Goal: Complete application form

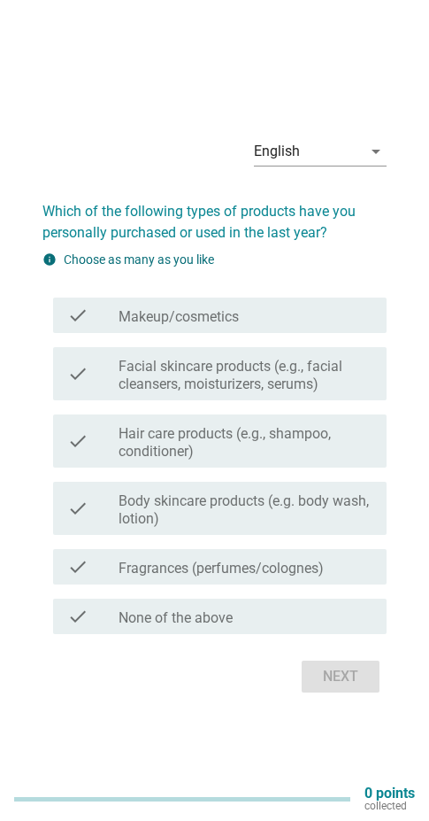
click at [295, 377] on label "Facial skincare products (e.g., facial cleansers, moisturizers, serums)" at bounding box center [246, 375] width 254 height 35
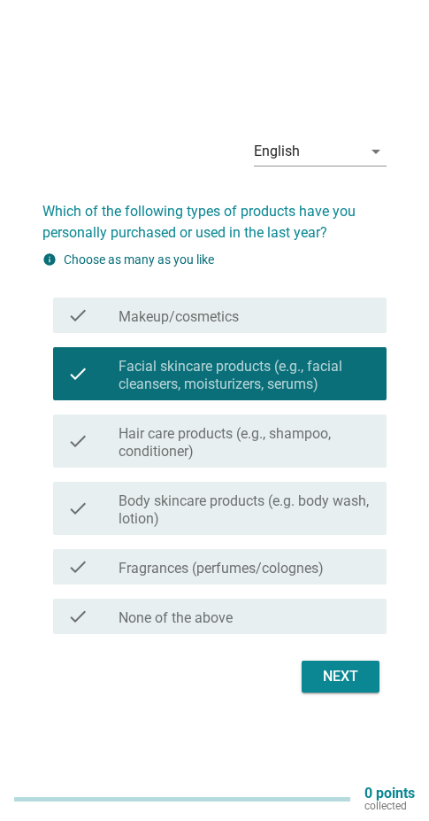
click at [283, 439] on label "Hair care products (e.g., shampoo, conditioner)" at bounding box center [246, 442] width 254 height 35
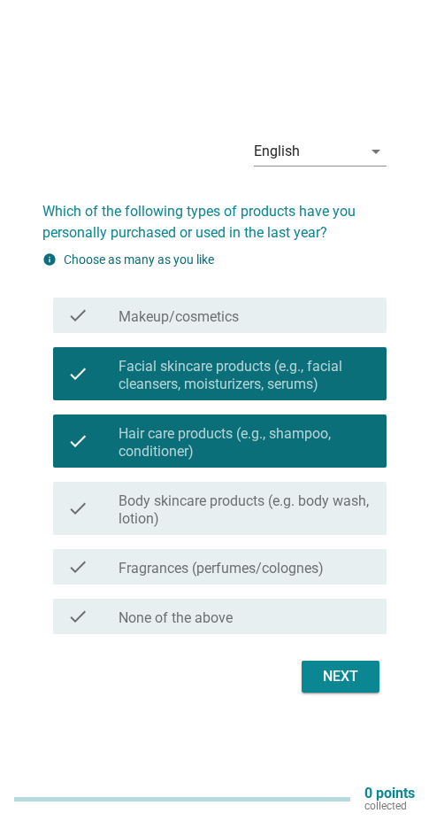
click at [267, 506] on label "Body skincare products (e.g. body wash, lotion)" at bounding box center [246, 509] width 254 height 35
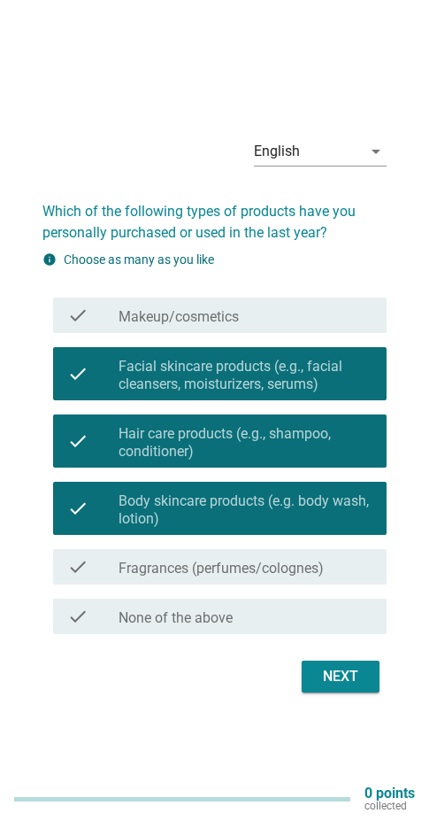
click at [238, 569] on label "Fragrances (perfumes/colognes)" at bounding box center [221, 569] width 205 height 18
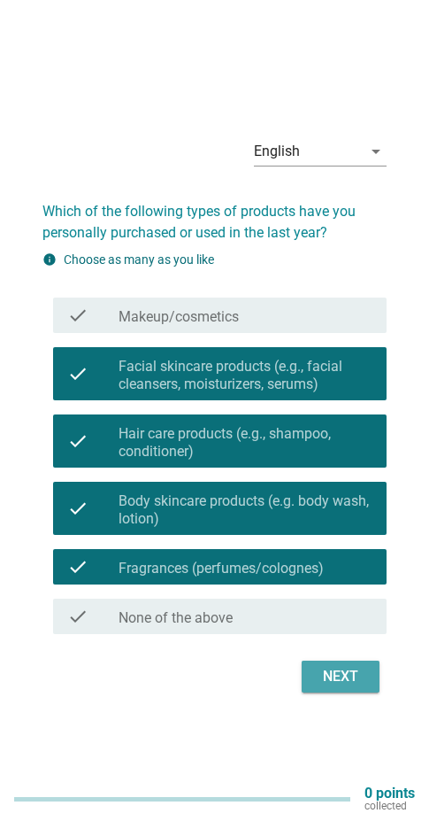
click at [337, 667] on div "Next" at bounding box center [341, 676] width 50 height 21
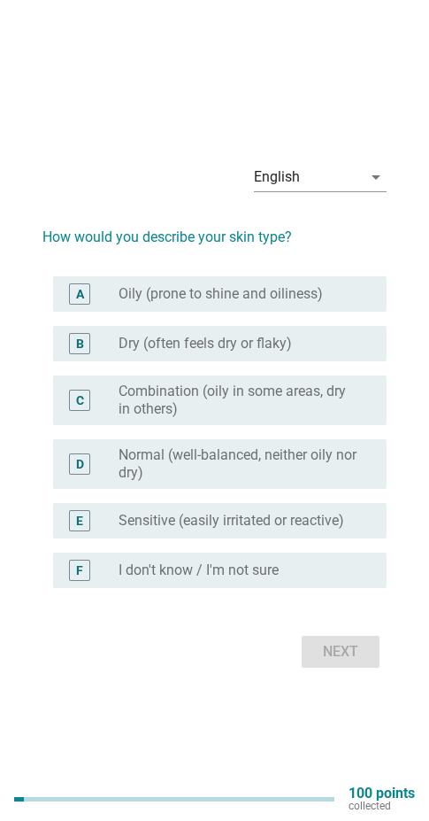
click at [250, 409] on label "Combination (oily in some areas, dry in others)" at bounding box center [239, 400] width 240 height 35
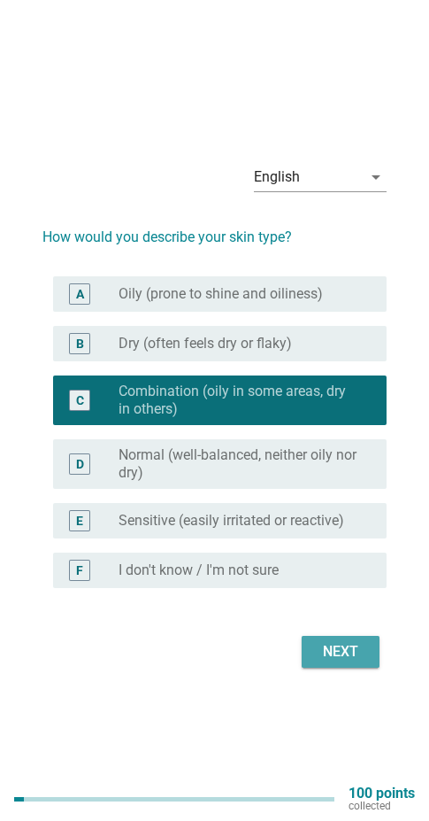
click at [328, 644] on div "Next" at bounding box center [341, 651] width 50 height 21
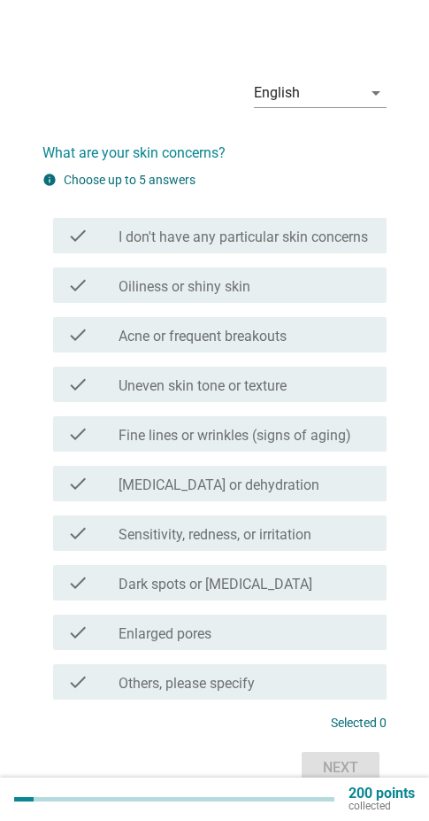
click at [242, 289] on label "Oiliness or shiny skin" at bounding box center [185, 287] width 132 height 18
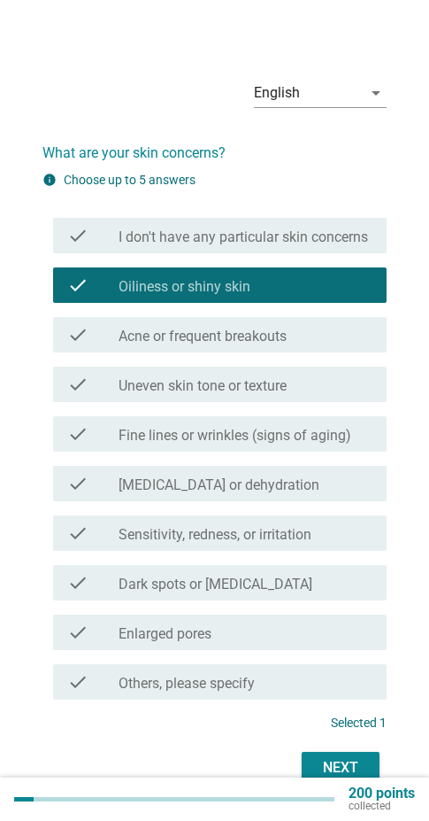
click at [308, 381] on div "check_box_outline_blank Uneven skin tone or texture" at bounding box center [246, 384] width 254 height 21
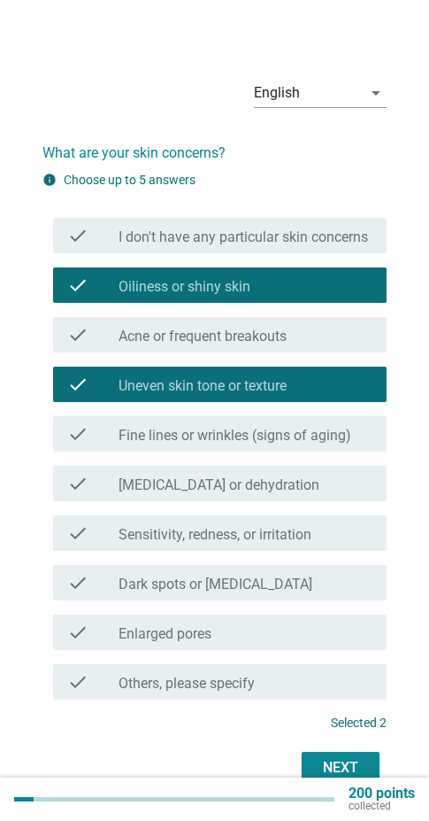
click at [266, 431] on label "Fine lines or wrinkles (signs of aging)" at bounding box center [235, 436] width 233 height 18
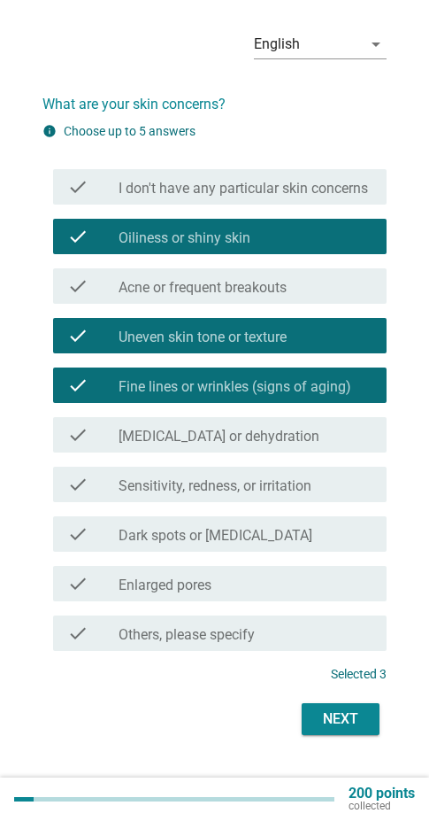
scroll to position [75, 0]
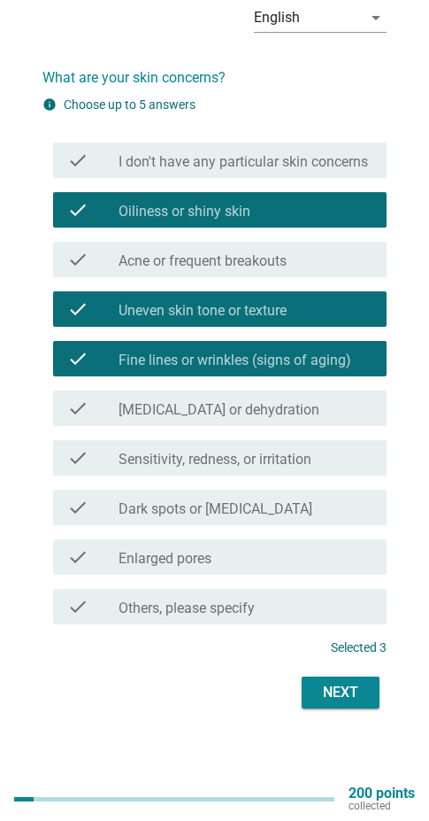
click at [254, 553] on div "check_box_outline_blank Enlarged pores" at bounding box center [246, 556] width 254 height 21
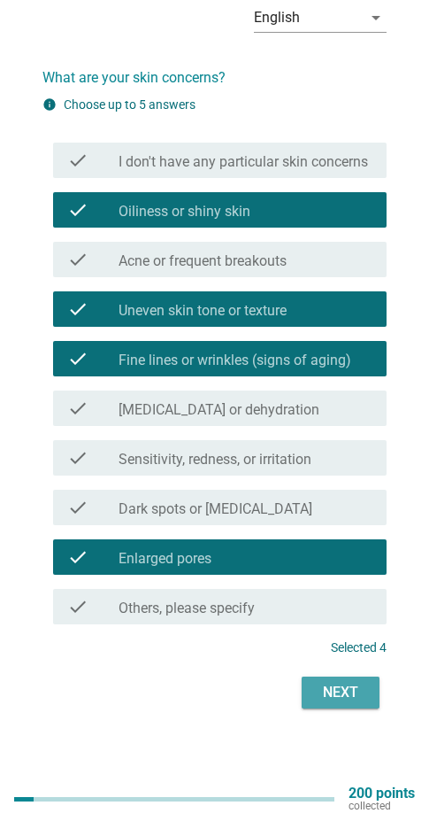
click at [325, 695] on div "Next" at bounding box center [341, 692] width 50 height 21
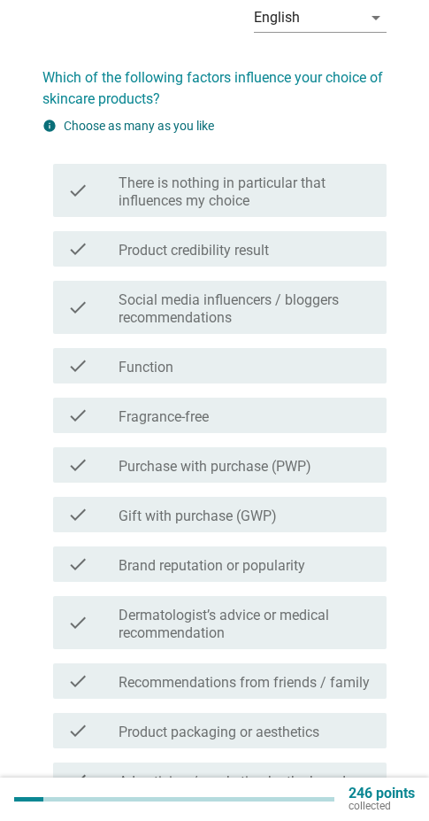
scroll to position [0, 0]
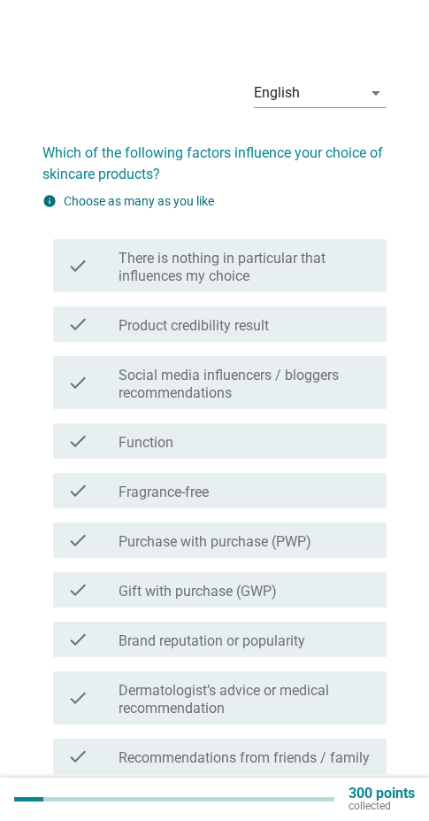
click at [269, 252] on label "There is nothing in particular that influences my choice" at bounding box center [246, 267] width 254 height 35
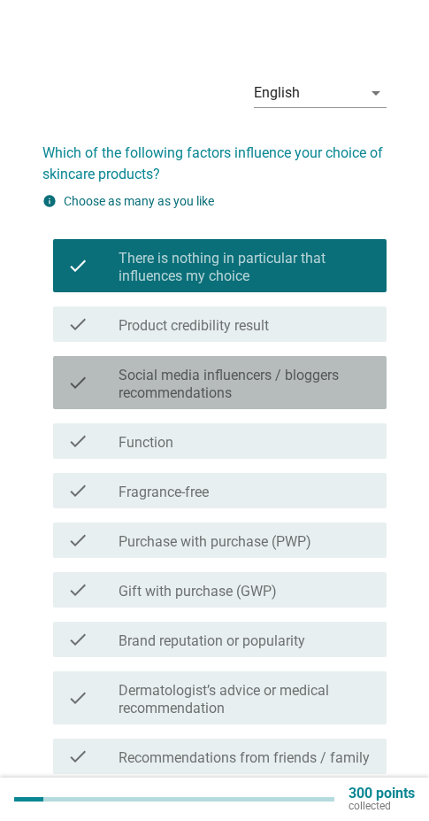
click at [282, 393] on label "Social media influencers / bloggers recommendations" at bounding box center [246, 384] width 254 height 35
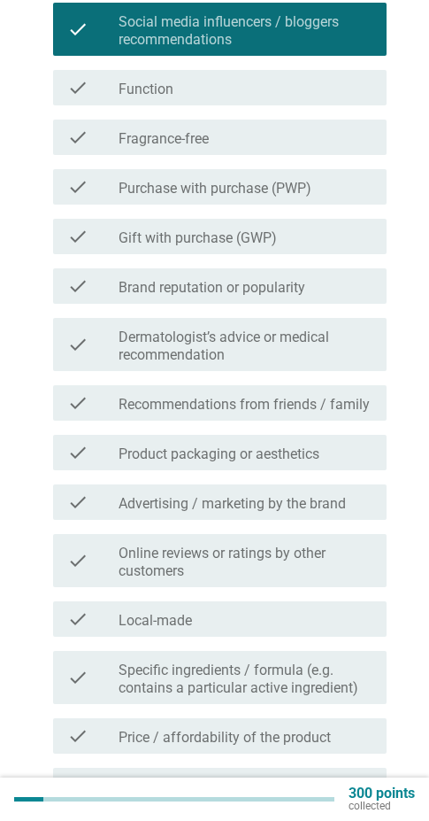
scroll to position [354, 0]
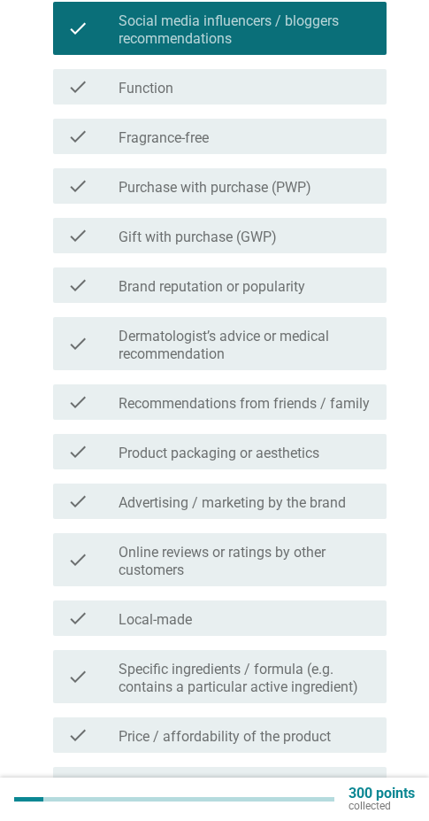
click at [285, 409] on label "Recommendations from friends / family" at bounding box center [244, 404] width 251 height 18
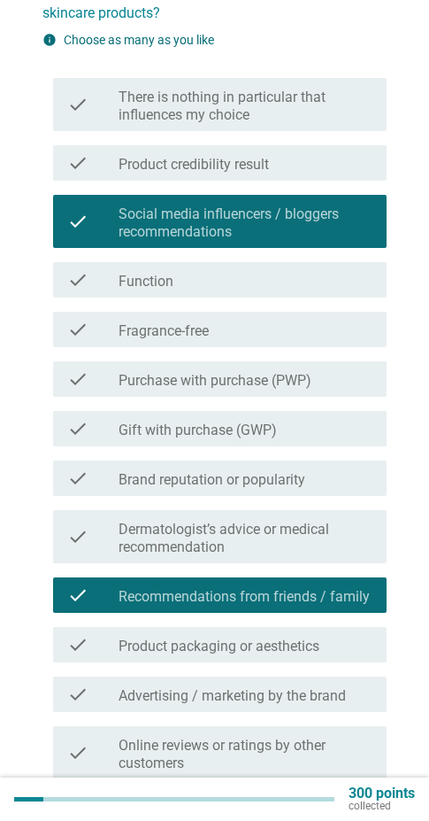
scroll to position [89, 0]
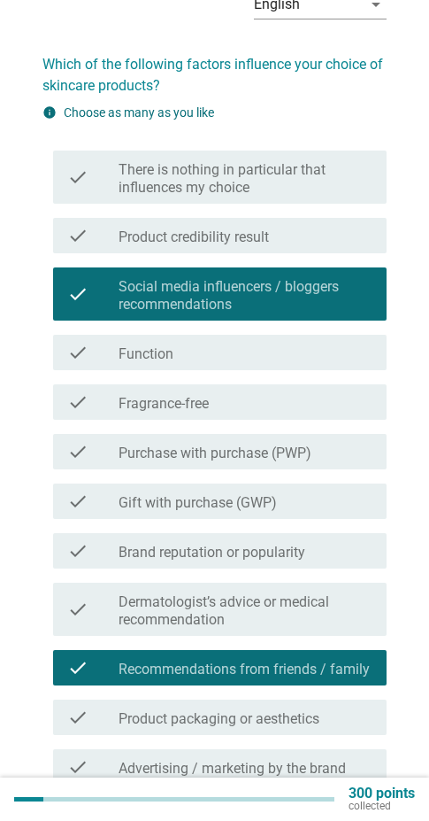
click at [208, 356] on div "check_box_outline_blank Function" at bounding box center [246, 352] width 254 height 21
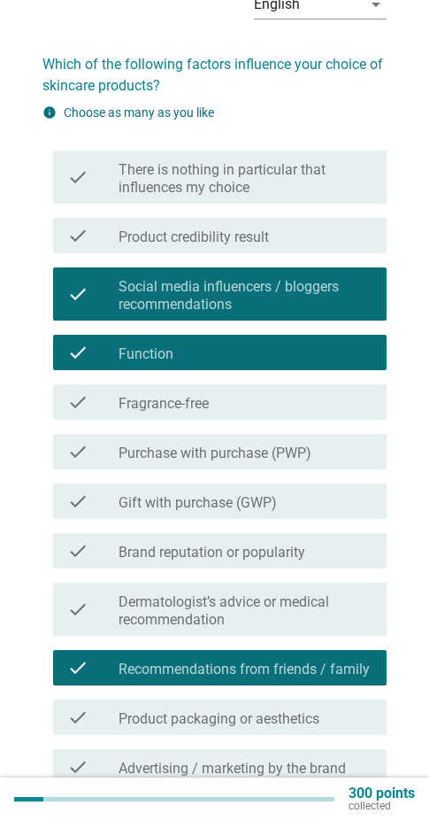
click at [182, 307] on label "Social media influencers / bloggers recommendations" at bounding box center [246, 295] width 254 height 35
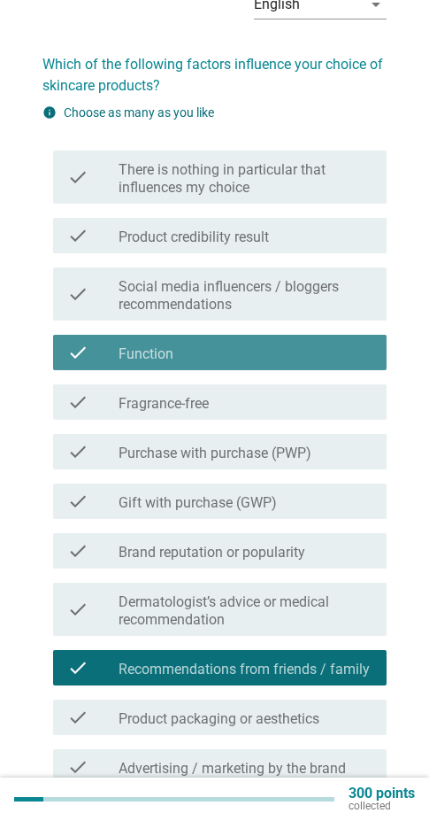
click at [195, 339] on div "check check_box_outline_blank Function" at bounding box center [220, 352] width 334 height 35
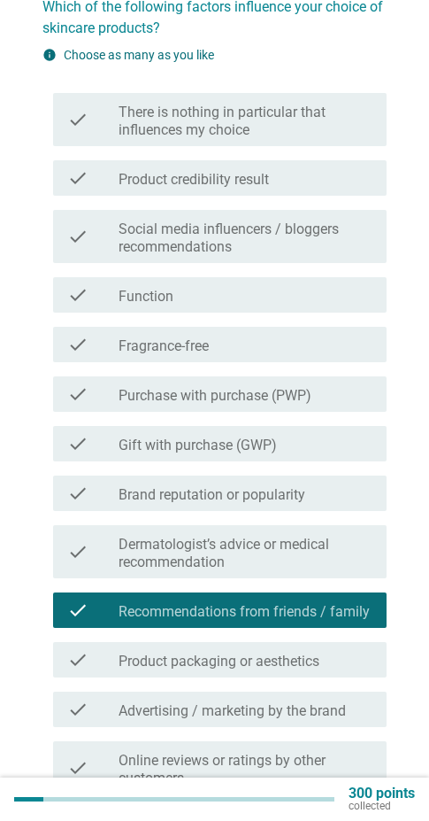
scroll to position [177, 0]
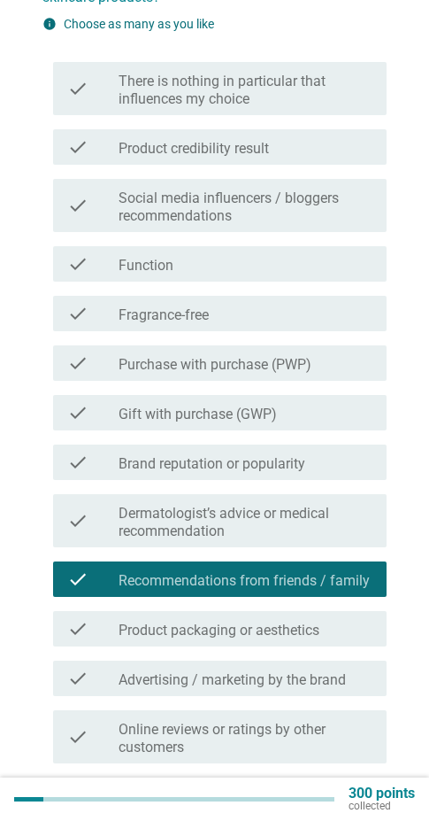
click at [196, 463] on label "Brand reputation or popularity" at bounding box center [212, 464] width 187 height 18
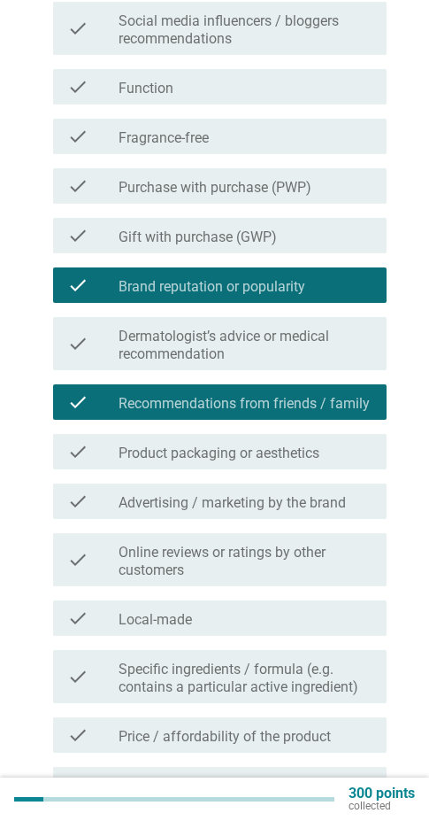
scroll to position [443, 0]
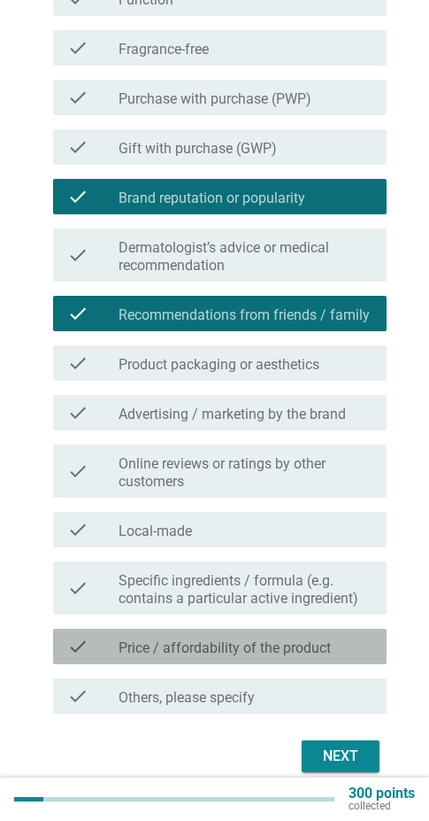
click at [202, 656] on label "Price / affordability of the product" at bounding box center [225, 648] width 213 height 18
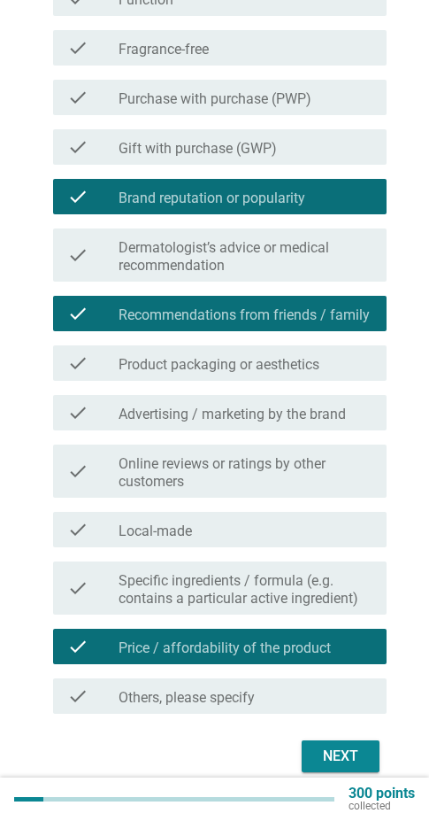
click at [337, 747] on div "Next" at bounding box center [341, 756] width 50 height 21
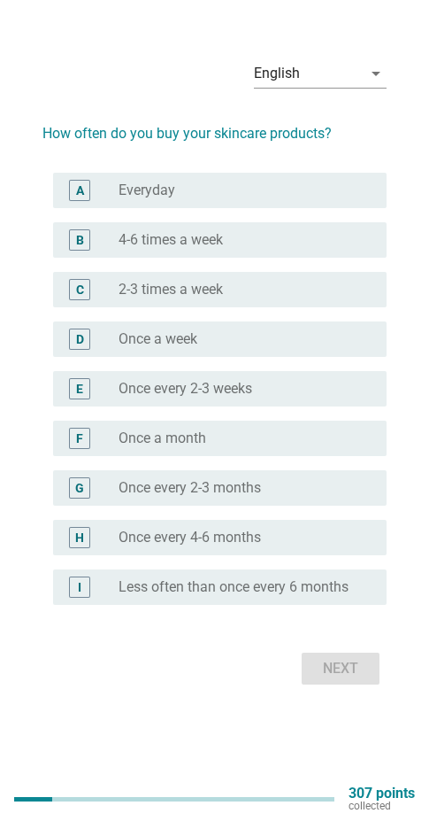
scroll to position [0, 0]
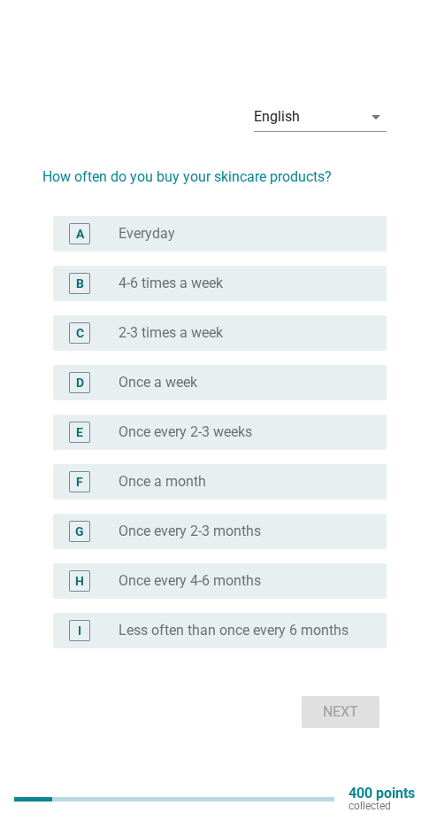
click at [256, 585] on label "Once every 4-6 months" at bounding box center [190, 581] width 143 height 18
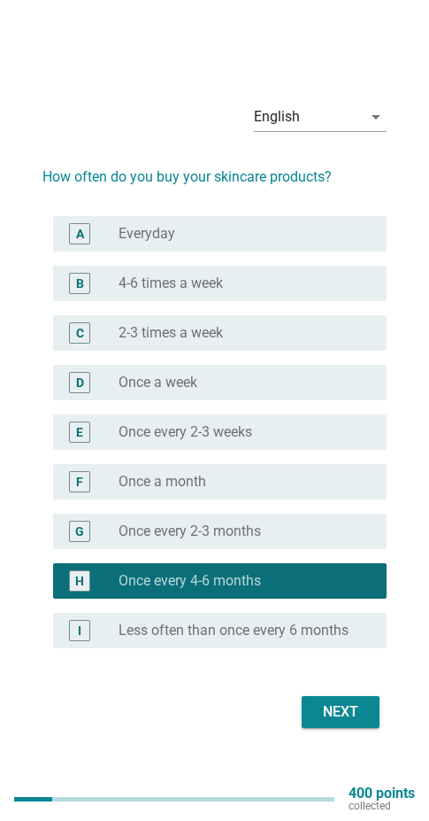
click at [348, 728] on div "Next" at bounding box center [215, 712] width 344 height 43
click at [339, 704] on div "Next" at bounding box center [341, 711] width 50 height 21
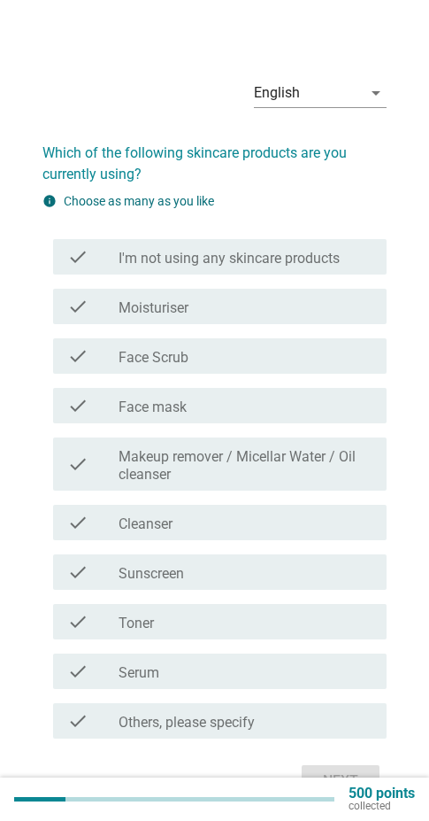
click at [183, 352] on label "Face Scrub" at bounding box center [154, 358] width 70 height 18
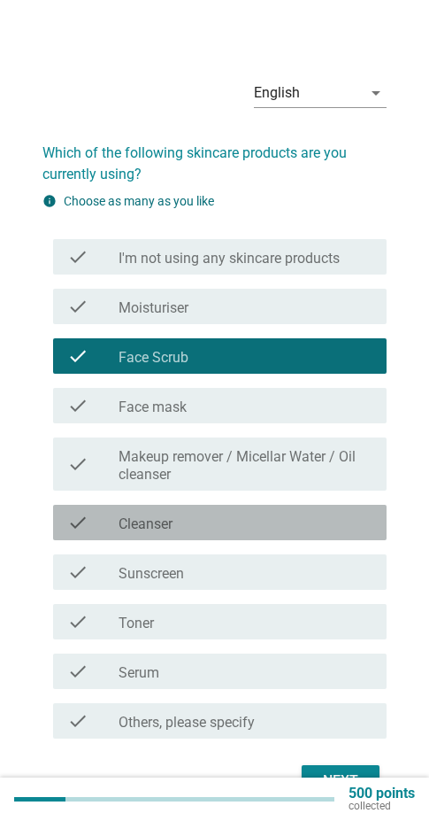
click at [187, 531] on div "check_box_outline_blank Cleanser" at bounding box center [246, 522] width 254 height 21
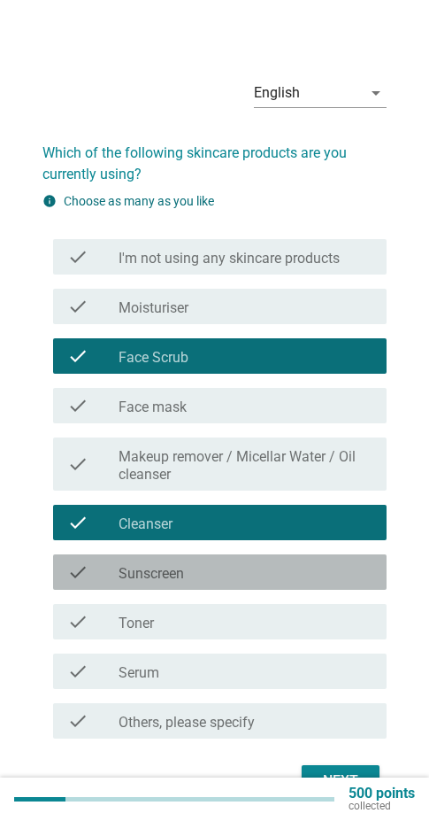
click at [189, 566] on div "check_box_outline_blank Sunscreen" at bounding box center [246, 571] width 254 height 21
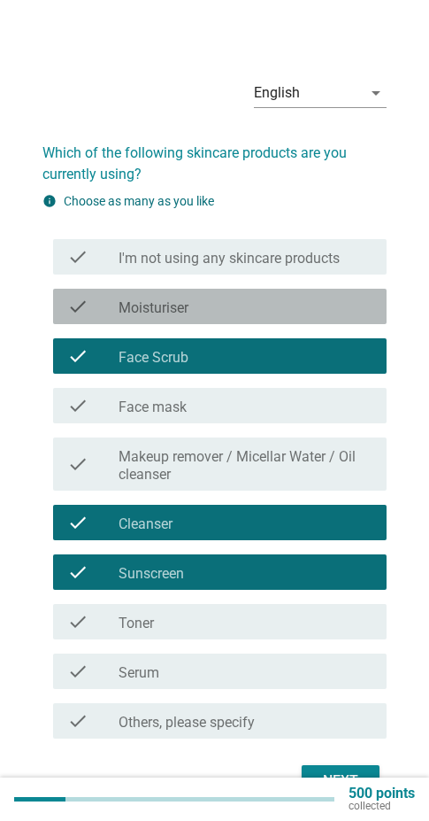
click at [178, 302] on label "Moisturiser" at bounding box center [154, 308] width 70 height 18
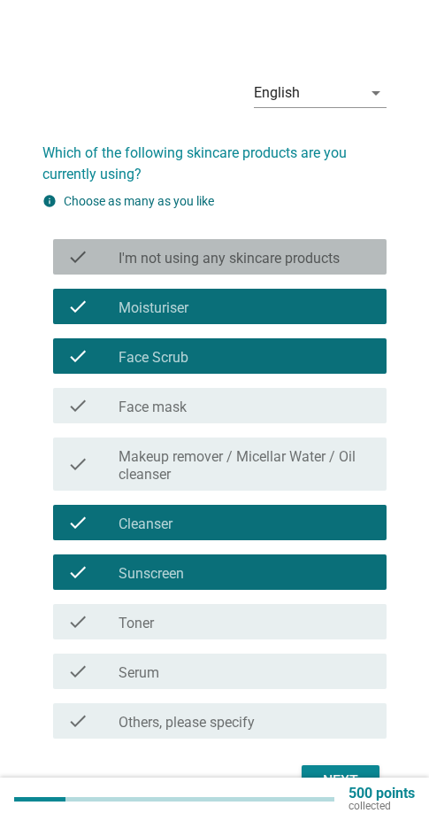
click at [221, 267] on label "I'm not using any skincare products" at bounding box center [229, 259] width 221 height 18
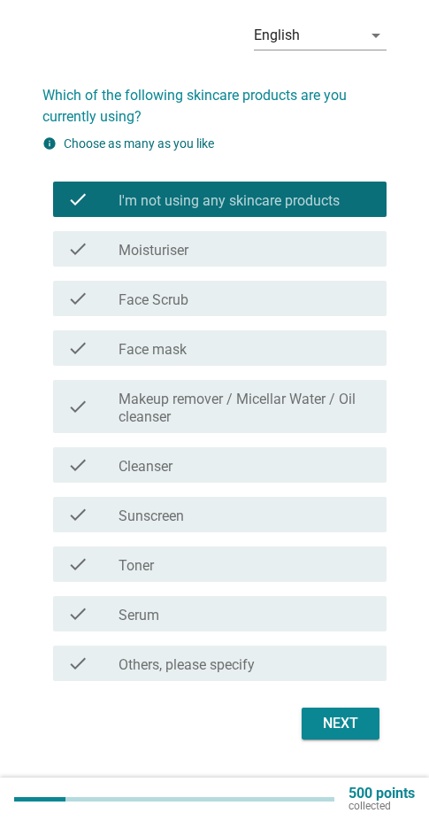
scroll to position [89, 0]
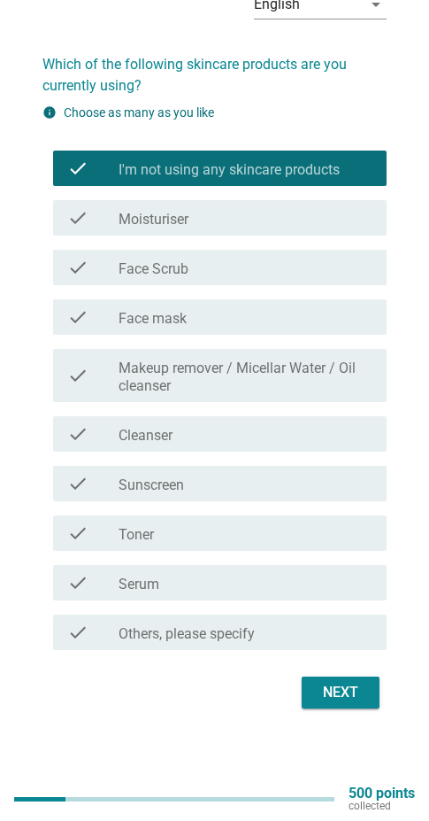
click at [340, 692] on div "Next" at bounding box center [341, 692] width 50 height 21
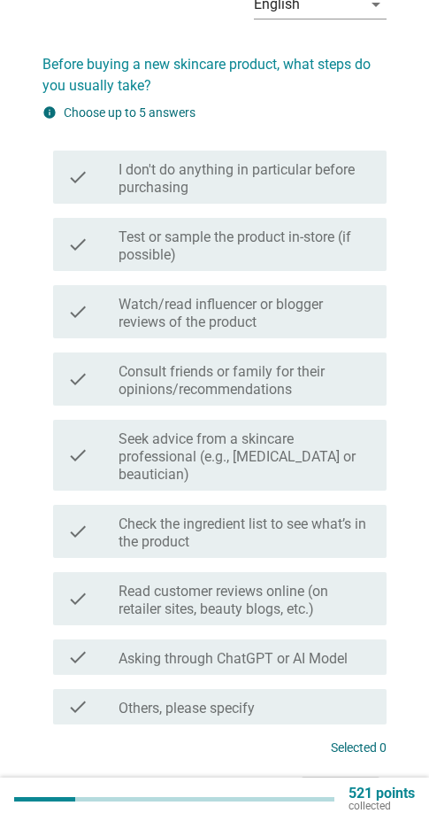
scroll to position [0, 0]
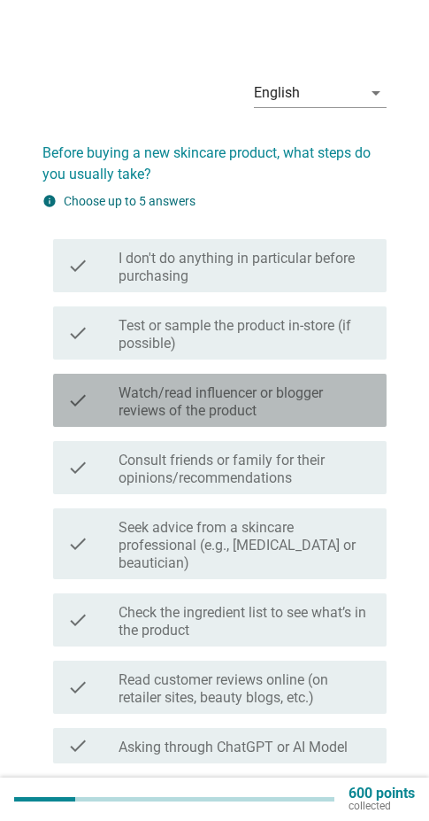
click at [314, 413] on label "Watch/read influencer or blogger reviews of the product" at bounding box center [246, 401] width 254 height 35
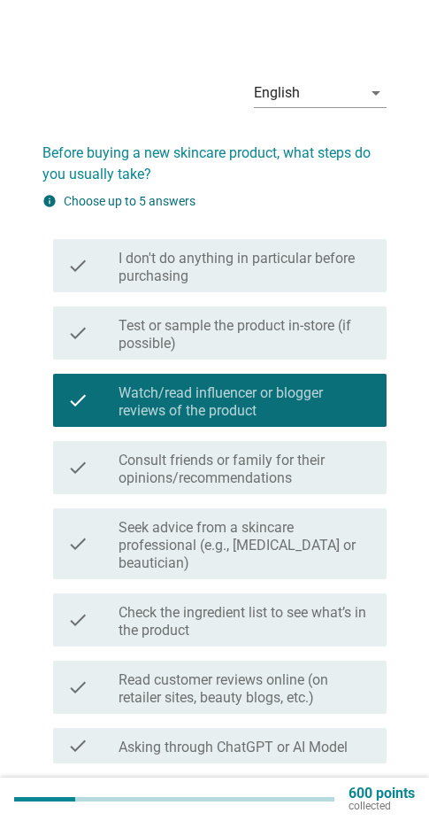
click at [238, 464] on label "Consult friends or family for their opinions/recommendations" at bounding box center [246, 469] width 254 height 35
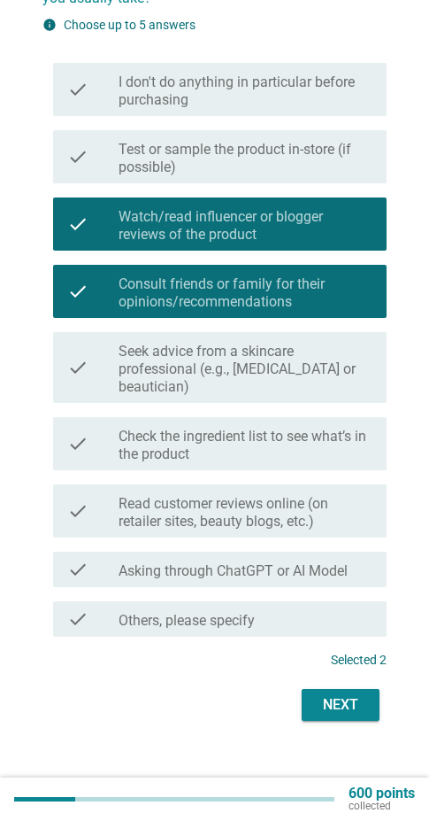
scroll to position [177, 0]
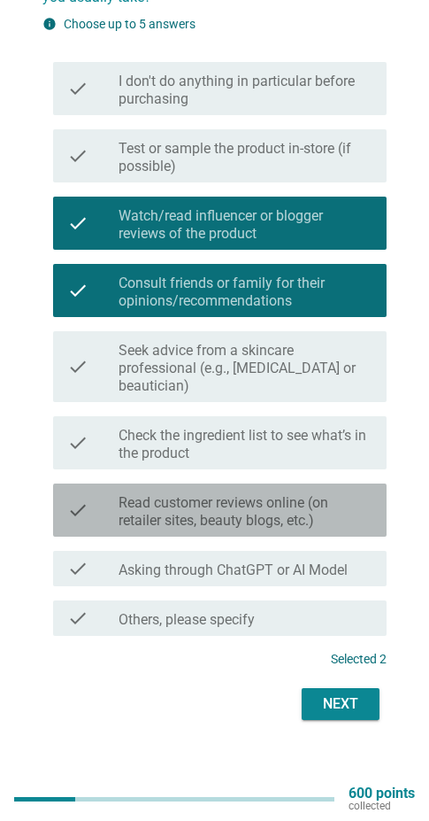
click at [230, 513] on label "Read customer reviews online (on retailer sites, beauty blogs, etc.)" at bounding box center [246, 511] width 254 height 35
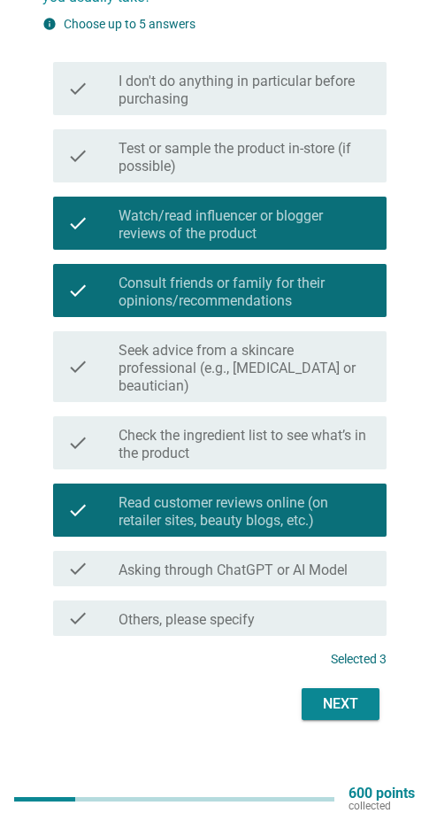
click at [290, 572] on label "Asking through ChatGPT or AI Model" at bounding box center [233, 570] width 229 height 18
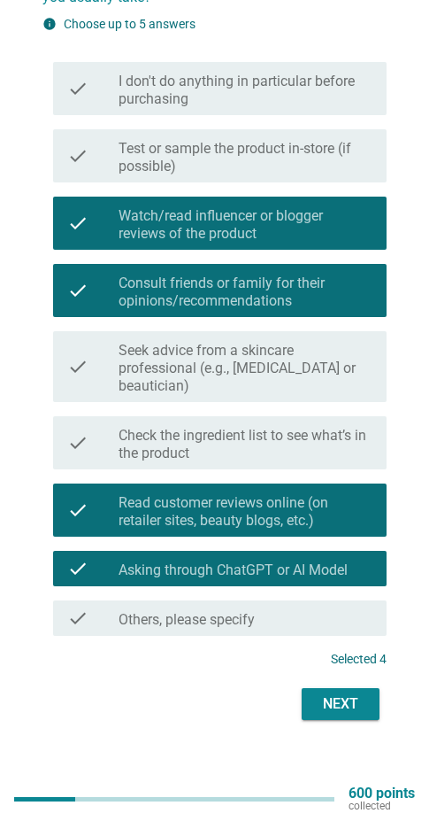
click at [321, 694] on div "Next" at bounding box center [341, 703] width 50 height 21
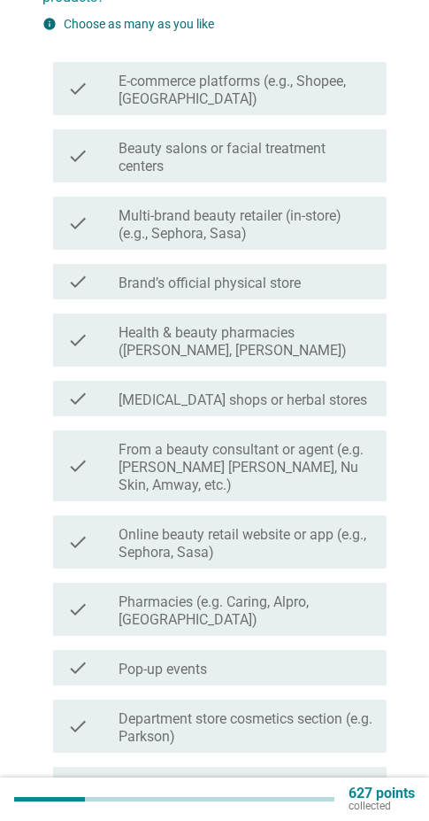
scroll to position [0, 0]
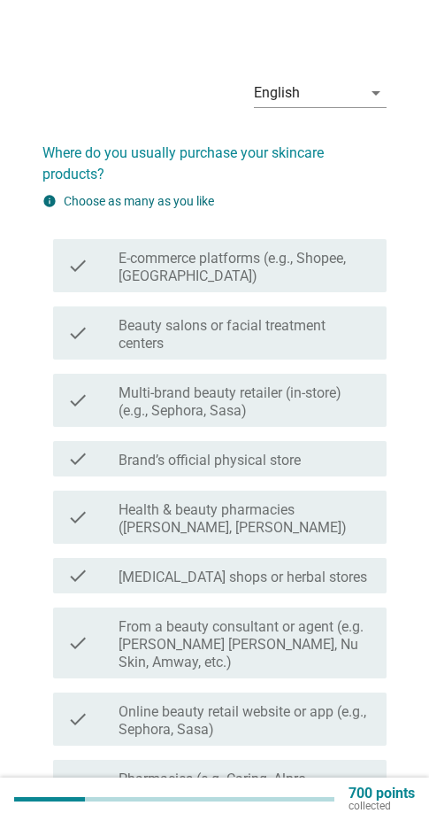
click at [250, 519] on label "Health & beauty pharmacies ([PERSON_NAME], [PERSON_NAME])" at bounding box center [246, 518] width 254 height 35
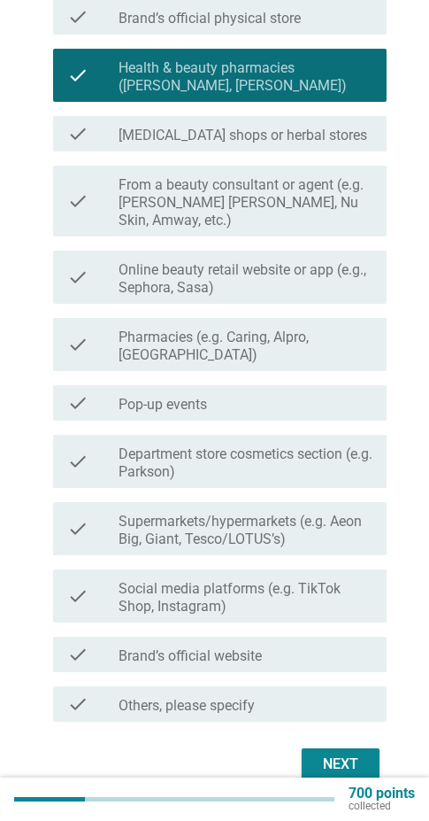
scroll to position [514, 0]
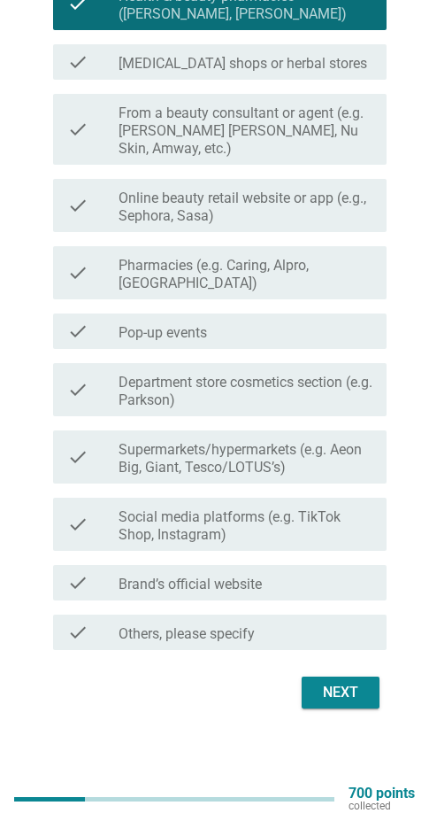
click at [295, 279] on label "Pharmacies (e.g. Caring, Alpro, [GEOGRAPHIC_DATA])" at bounding box center [246, 274] width 254 height 35
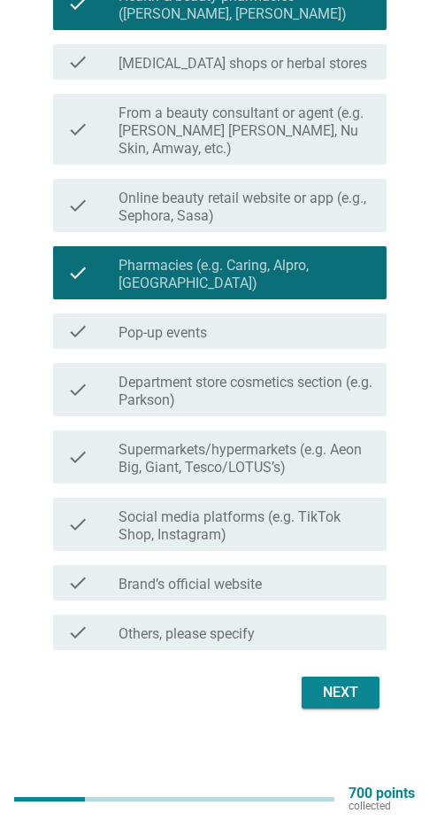
click at [303, 446] on label "Supermarkets/hypermarkets (e.g. Aeon Big, Giant, Tesco/LOTUS’s)" at bounding box center [246, 458] width 254 height 35
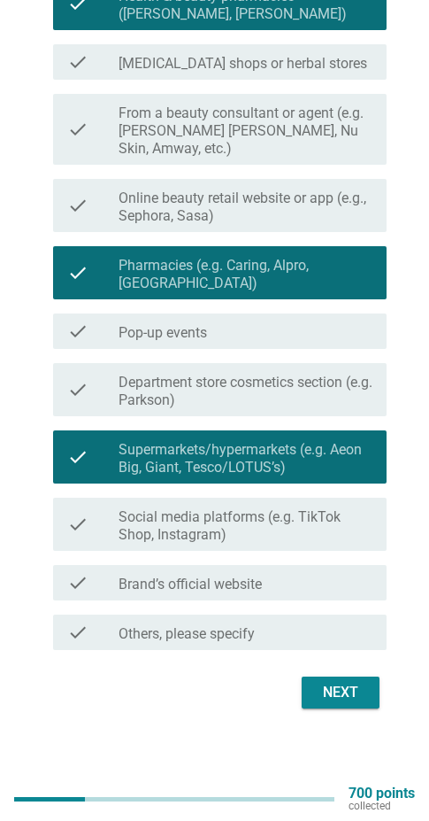
click at [340, 676] on button "Next" at bounding box center [341, 692] width 78 height 32
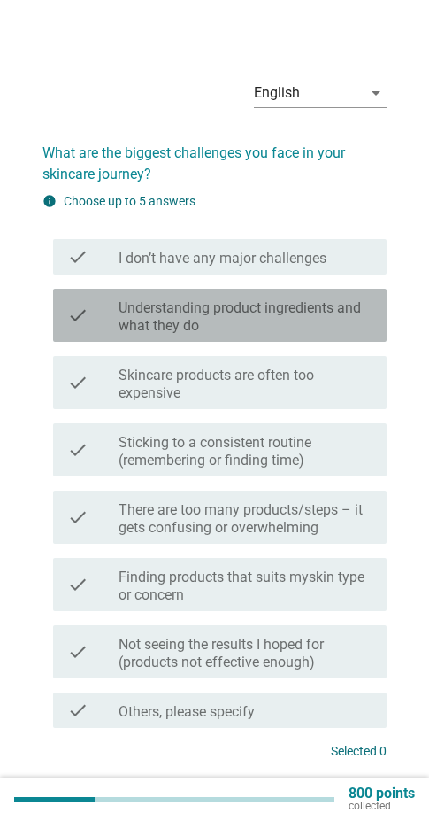
click at [291, 309] on label "Understanding product ingredients and what they do" at bounding box center [246, 316] width 254 height 35
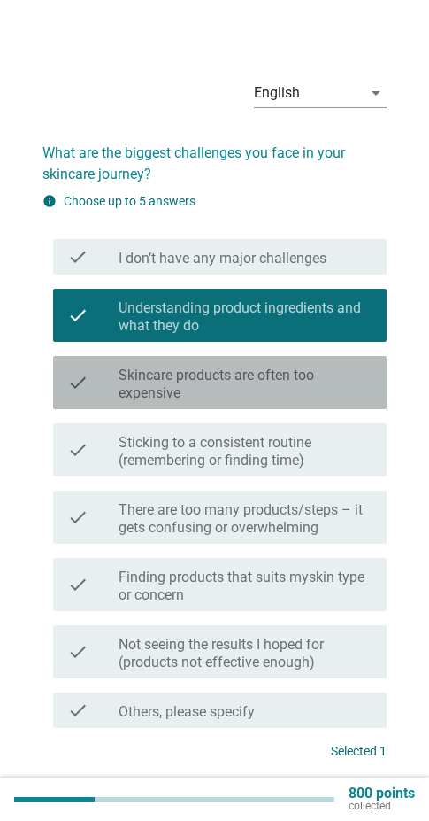
click at [159, 379] on label "Skincare products are often too expensive" at bounding box center [246, 384] width 254 height 35
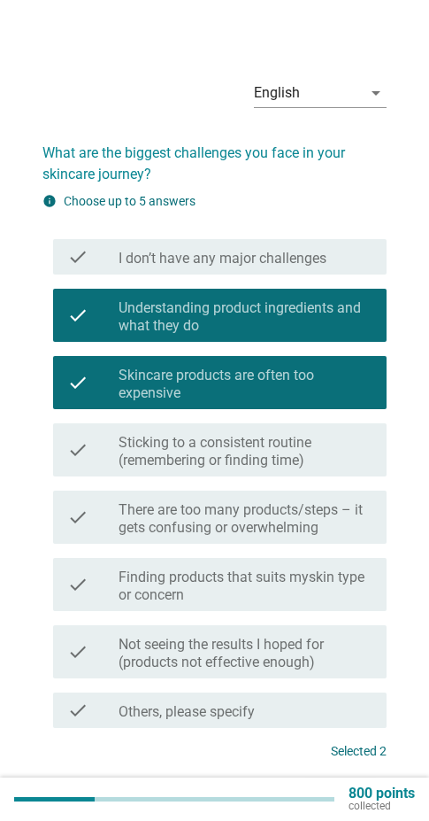
click at [227, 436] on label "Sticking to a consistent routine (remembering or finding time)" at bounding box center [246, 451] width 254 height 35
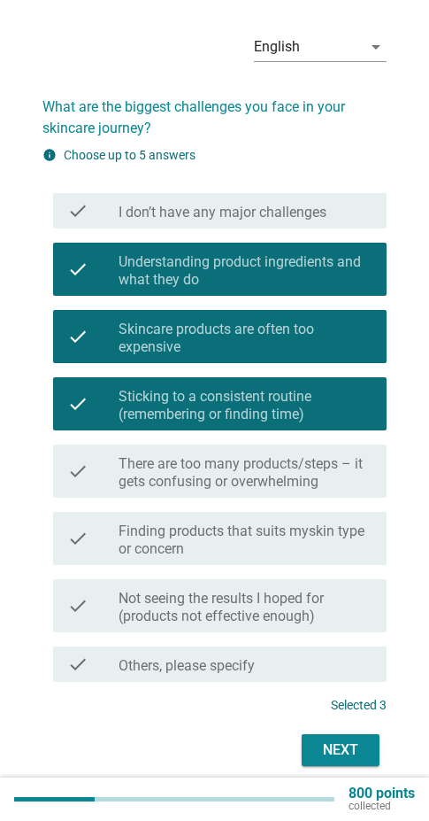
scroll to position [89, 0]
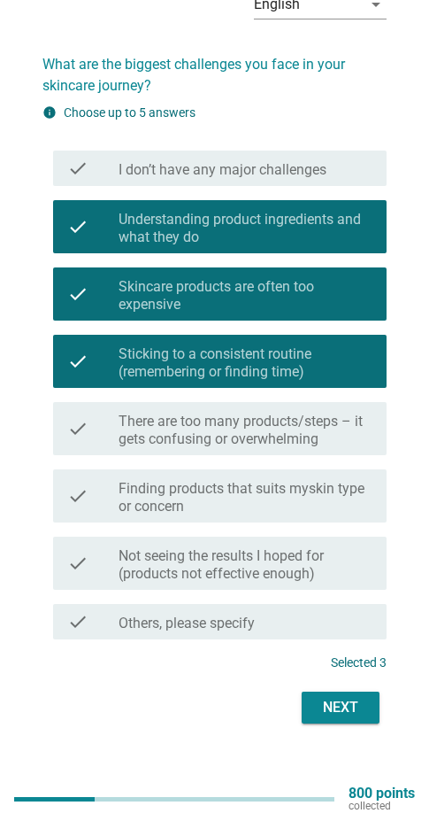
click at [175, 489] on label "Finding products that suits myskin type or concern" at bounding box center [246, 497] width 254 height 35
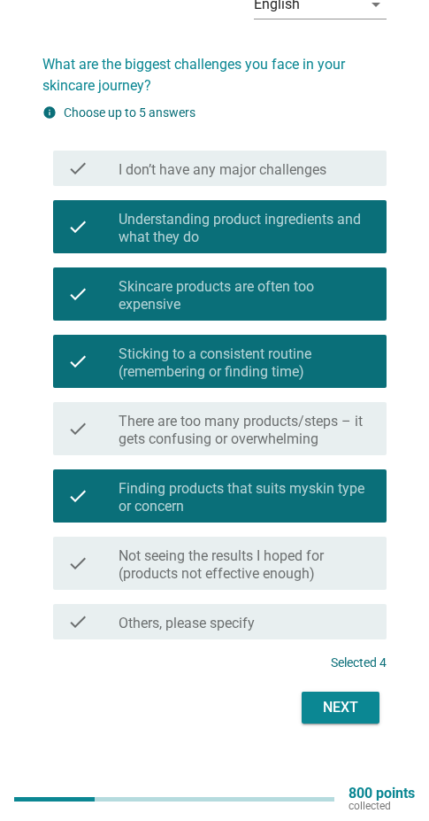
click at [282, 555] on label "Not seeing the results I hoped for (products not effective enough)" at bounding box center [246, 564] width 254 height 35
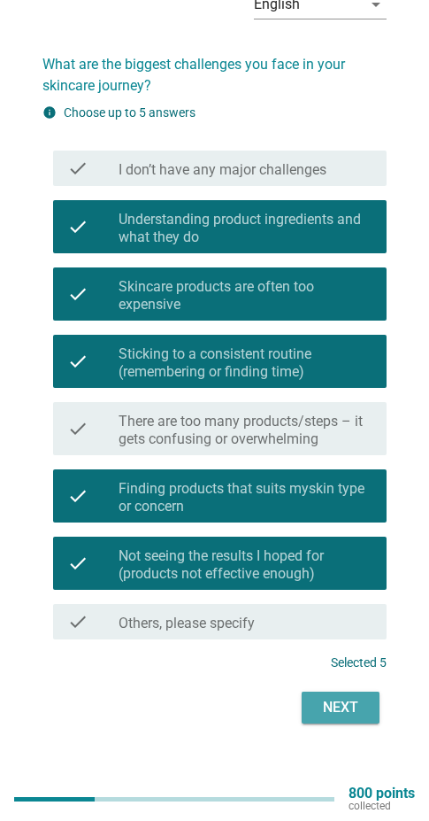
click at [339, 706] on div "Next" at bounding box center [341, 707] width 50 height 21
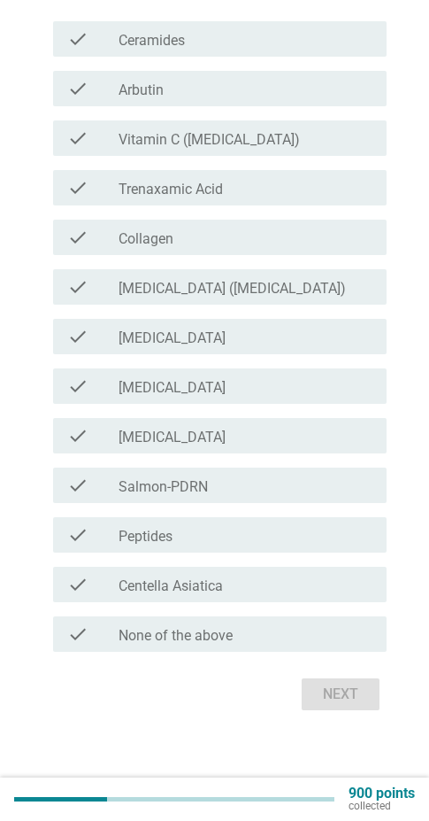
scroll to position [220, 0]
click at [236, 435] on div "check_box_outline_blank [MEDICAL_DATA]" at bounding box center [246, 433] width 254 height 21
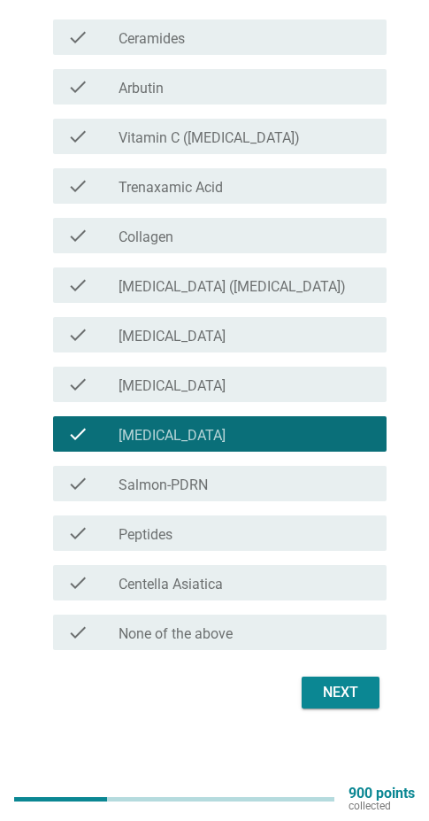
click at [224, 382] on div "check_box_outline_blank [MEDICAL_DATA]" at bounding box center [246, 384] width 254 height 21
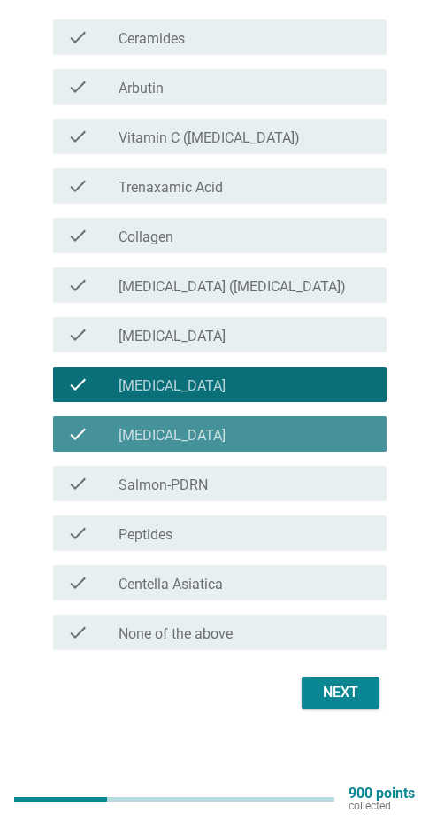
click at [221, 440] on div "check_box_outline_blank [MEDICAL_DATA]" at bounding box center [246, 433] width 254 height 21
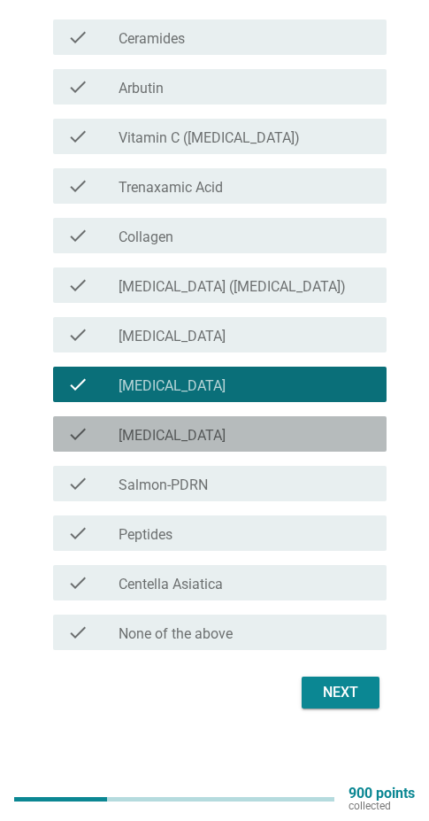
click at [227, 423] on div "check_box_outline_blank [MEDICAL_DATA]" at bounding box center [246, 433] width 254 height 21
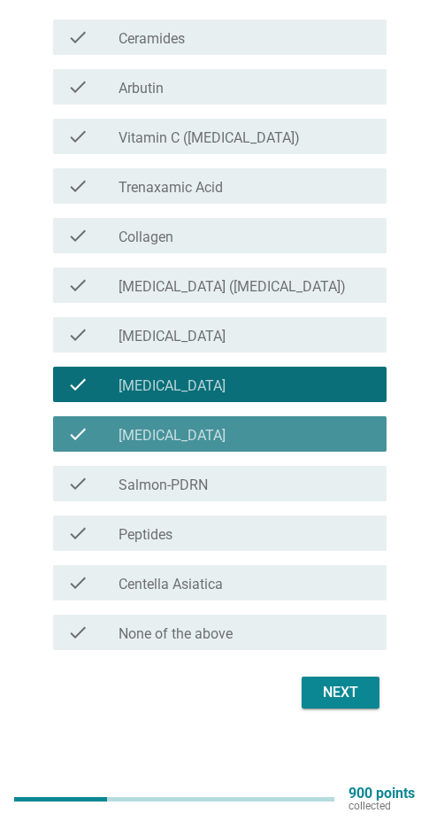
click at [252, 426] on div "check_box_outline_blank [MEDICAL_DATA]" at bounding box center [246, 433] width 254 height 21
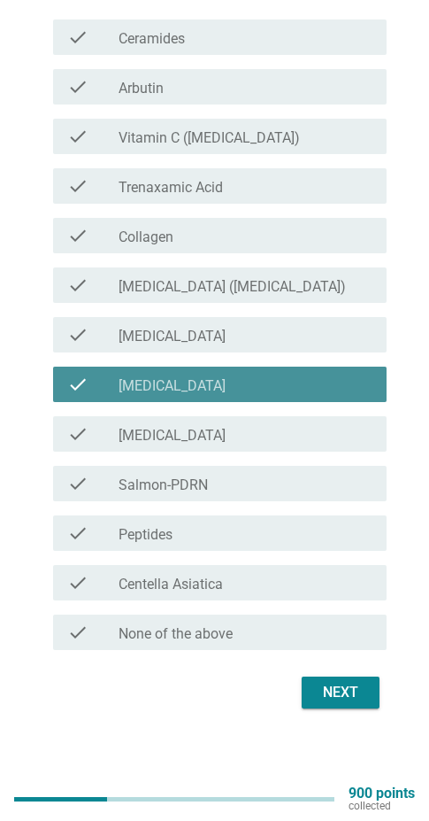
click at [239, 394] on div "check_box_outline_blank [MEDICAL_DATA]" at bounding box center [246, 384] width 254 height 21
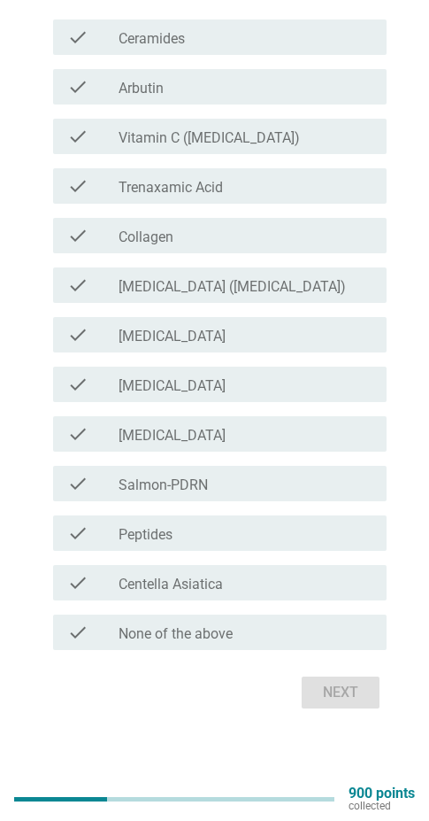
click at [249, 623] on div "check_box_outline_blank None of the above" at bounding box center [246, 632] width 254 height 21
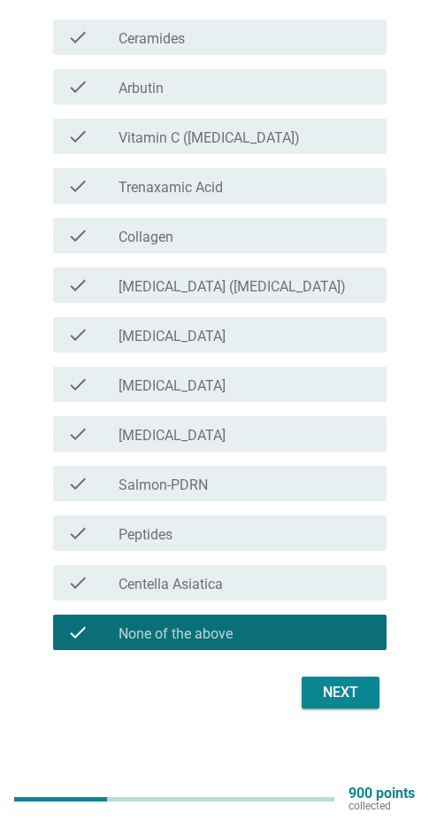
click at [256, 438] on div "check_box_outline_blank [MEDICAL_DATA]" at bounding box center [246, 433] width 254 height 21
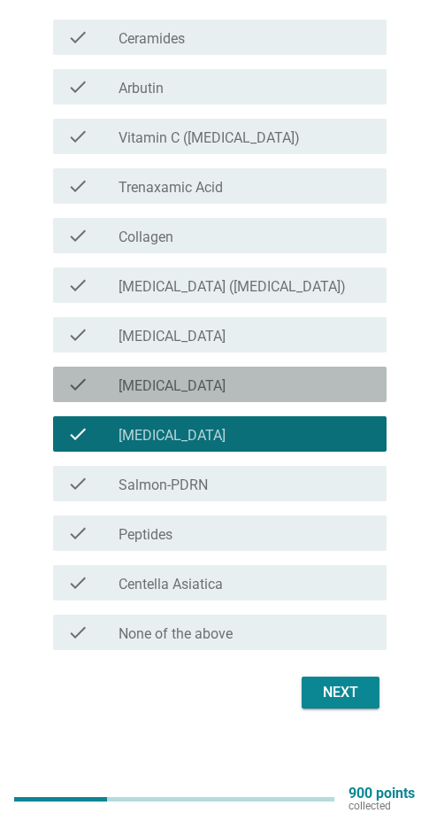
click at [249, 385] on div "check_box_outline_blank [MEDICAL_DATA]" at bounding box center [246, 384] width 254 height 21
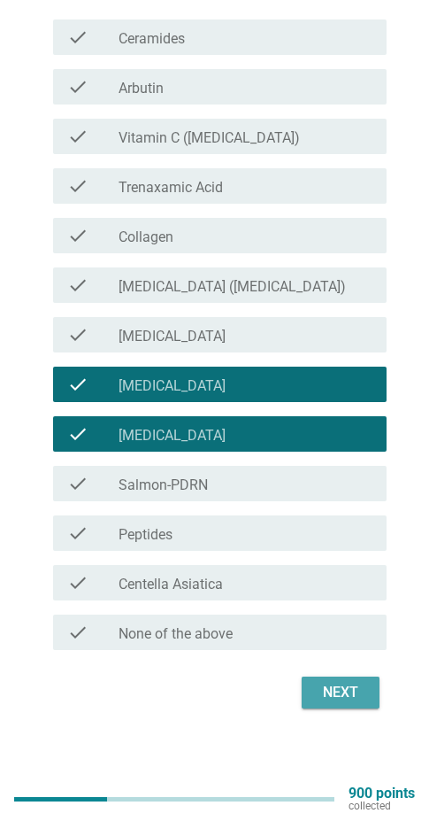
click at [323, 677] on button "Next" at bounding box center [341, 692] width 78 height 32
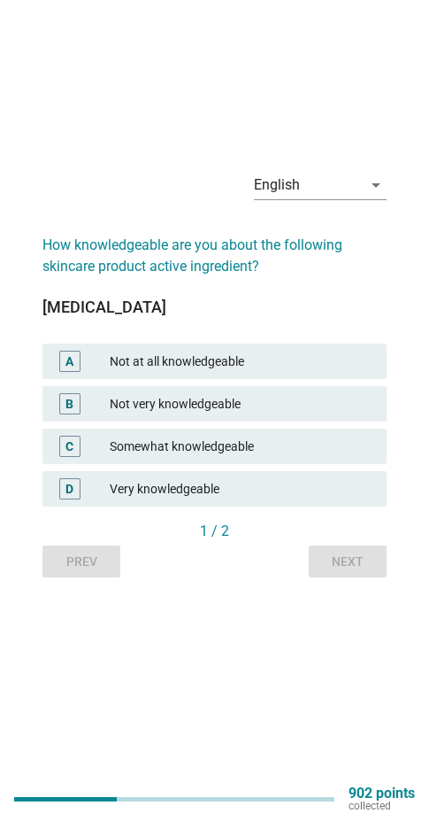
scroll to position [0, 0]
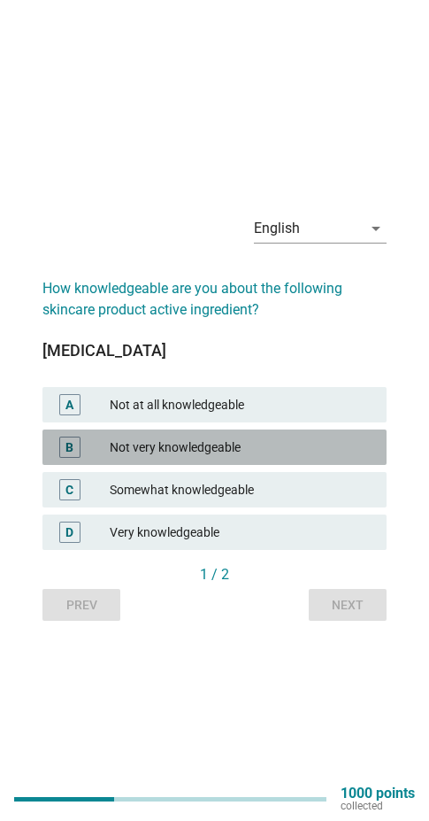
click at [202, 452] on div "Not very knowledgeable" at bounding box center [241, 447] width 263 height 21
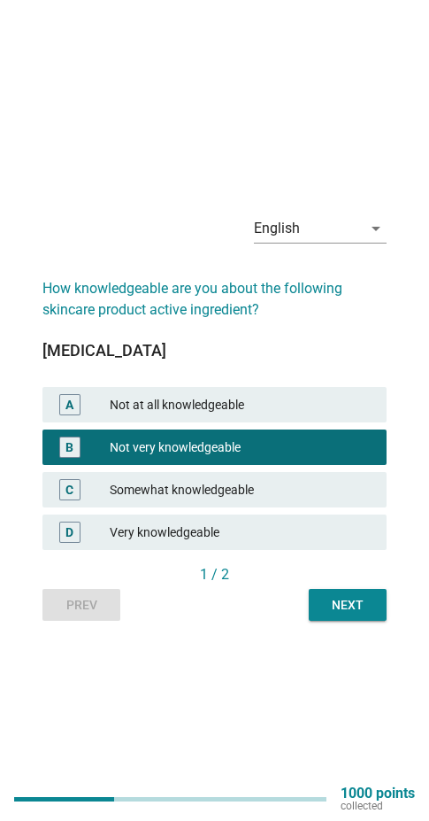
click at [338, 602] on div "Next" at bounding box center [348, 605] width 50 height 19
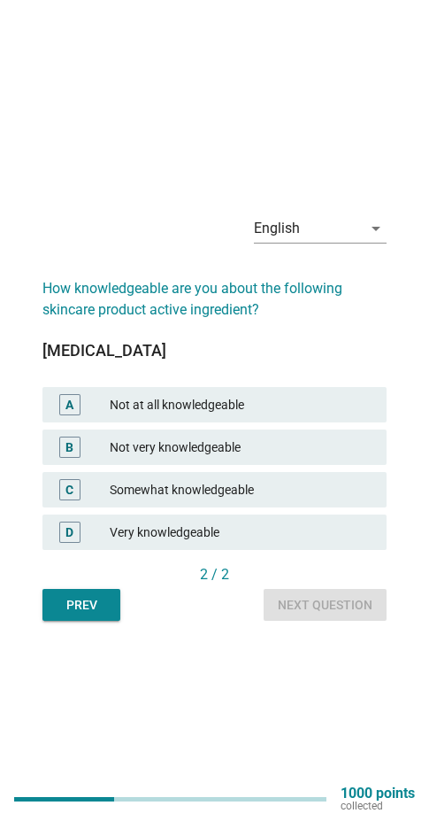
click at [227, 447] on div "Not very knowledgeable" at bounding box center [241, 447] width 263 height 21
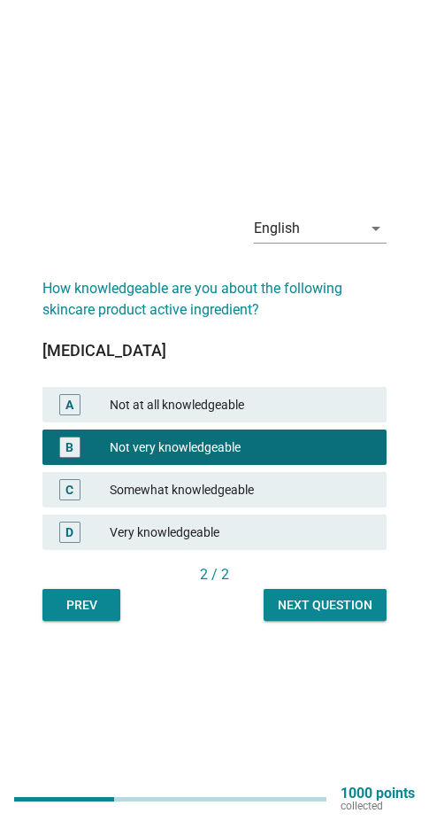
click at [303, 591] on button "Next question" at bounding box center [325, 605] width 123 height 32
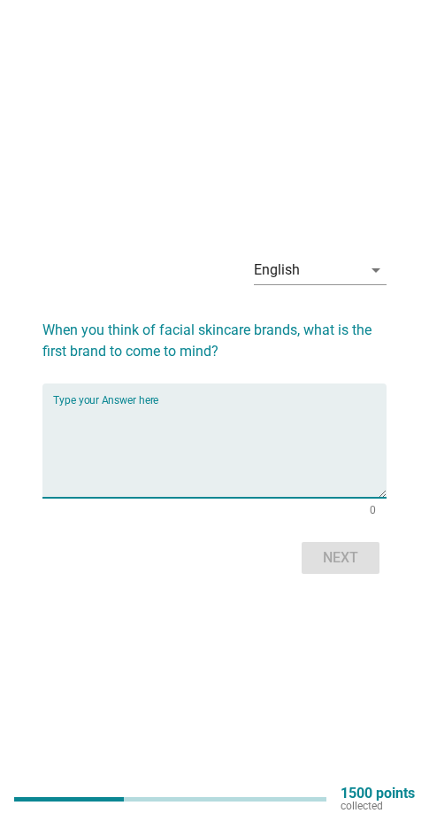
click at [128, 476] on textarea "Type your Answer here" at bounding box center [220, 451] width 334 height 93
type textarea "Aiken"
click at [336, 567] on div "Next" at bounding box center [341, 557] width 50 height 21
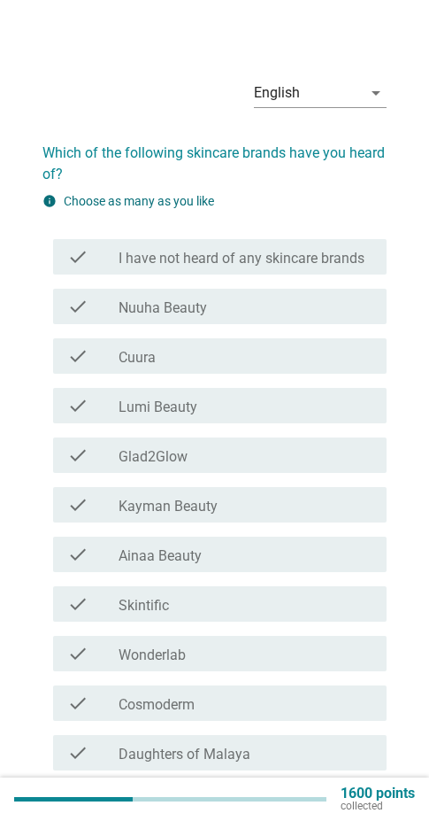
scroll to position [89, 0]
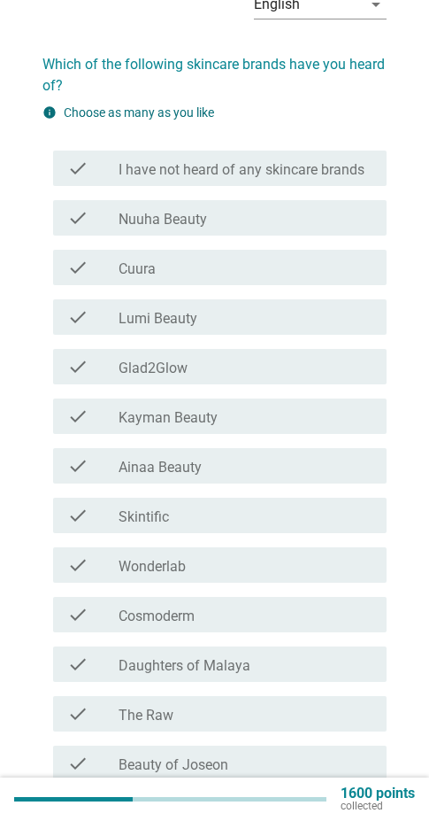
click at [228, 371] on div "check_box_outline_blank Glad2Glow" at bounding box center [246, 366] width 254 height 21
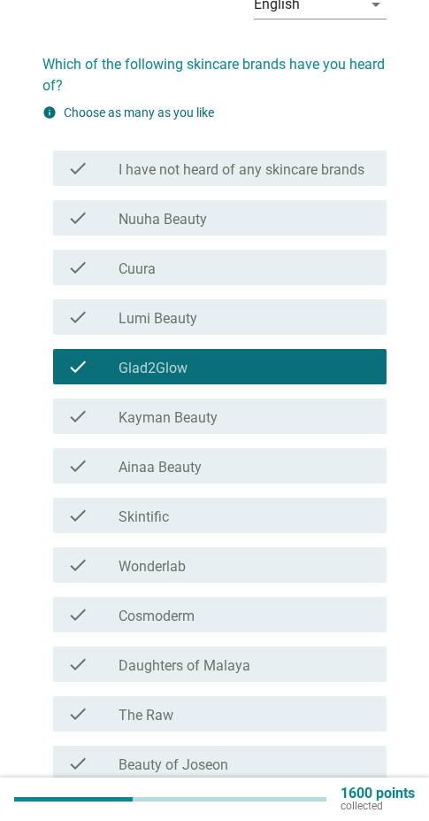
click at [267, 523] on div "check_box_outline_blank Skintific" at bounding box center [246, 515] width 254 height 21
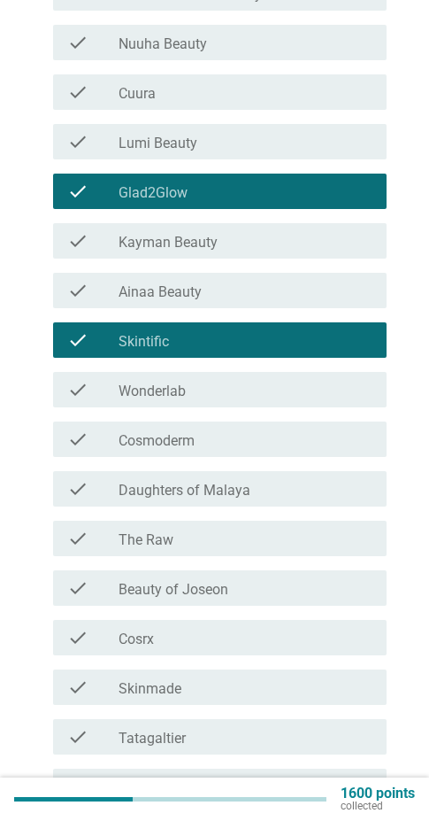
scroll to position [266, 0]
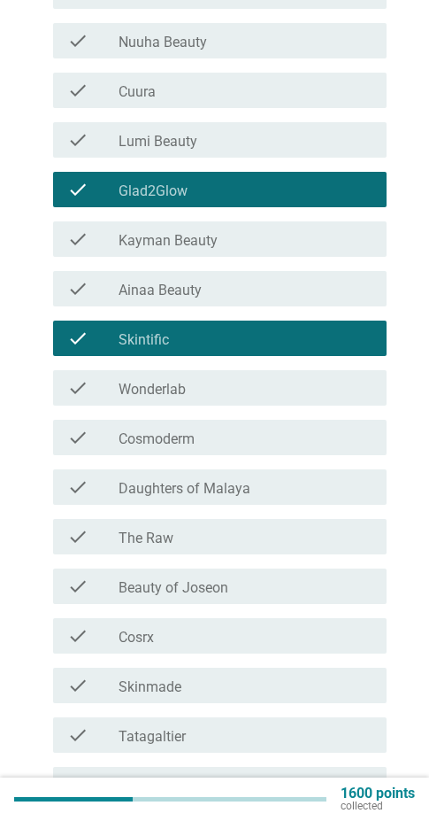
click at [243, 433] on div "check_box_outline_blank Cosmoderm" at bounding box center [246, 437] width 254 height 21
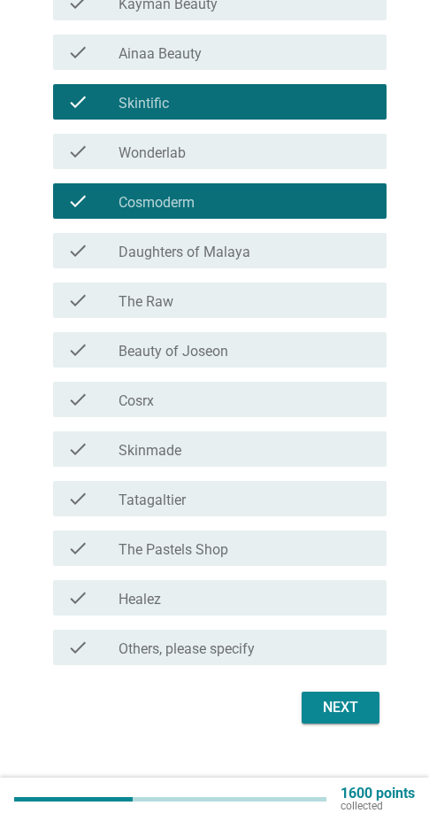
scroll to position [517, 0]
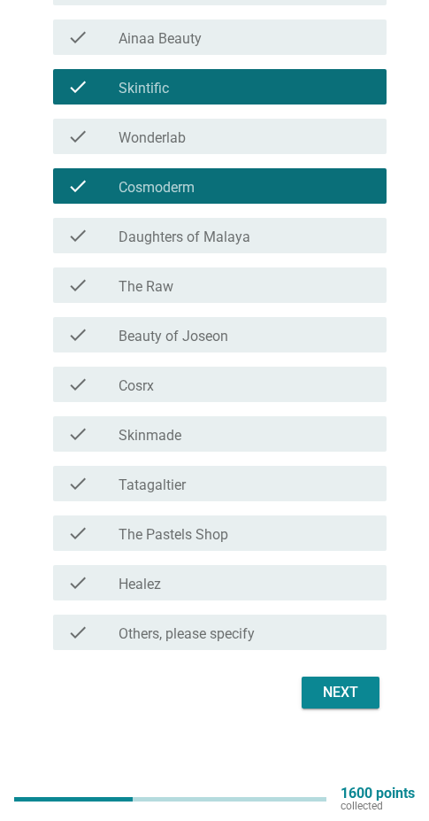
click at [322, 696] on div "Next" at bounding box center [341, 692] width 50 height 21
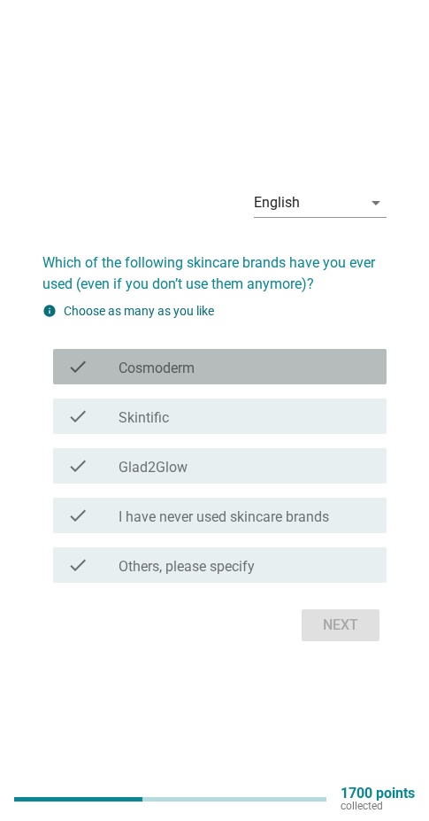
click at [222, 353] on div "check check_box_outline_blank Cosmoderm" at bounding box center [220, 366] width 334 height 35
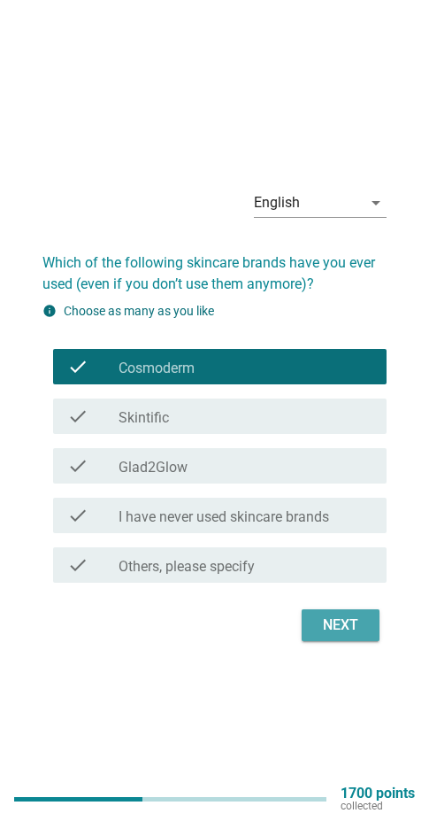
click at [333, 619] on div "Next" at bounding box center [341, 624] width 50 height 21
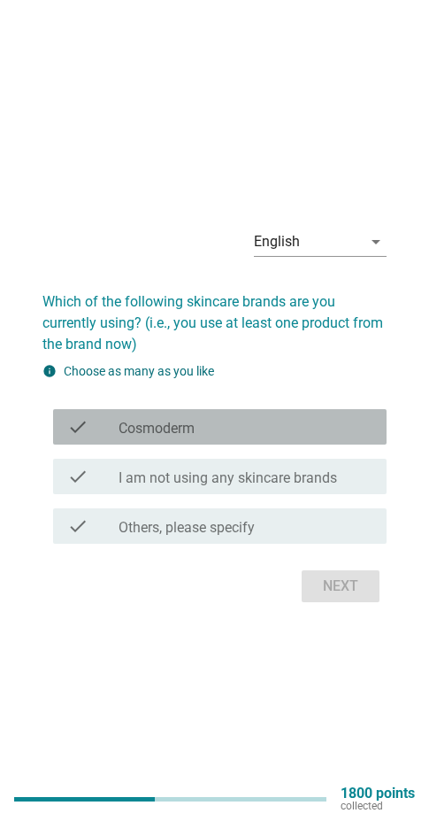
click at [220, 424] on div "check_box_outline_blank Cosmoderm" at bounding box center [246, 426] width 254 height 21
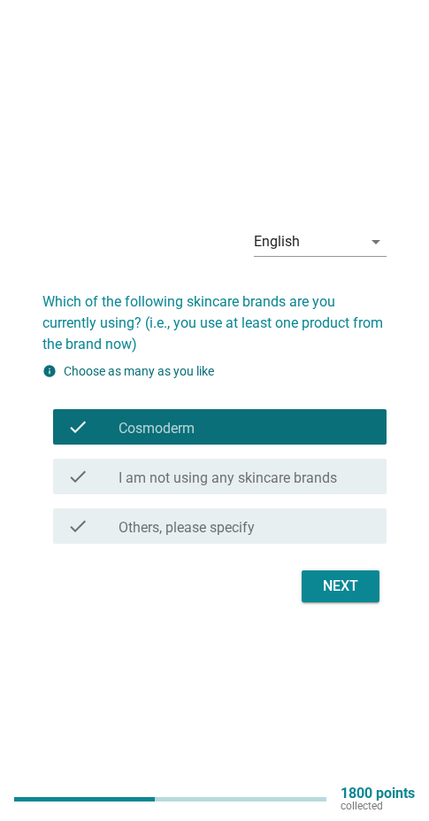
click at [337, 582] on div "Next" at bounding box center [341, 586] width 50 height 21
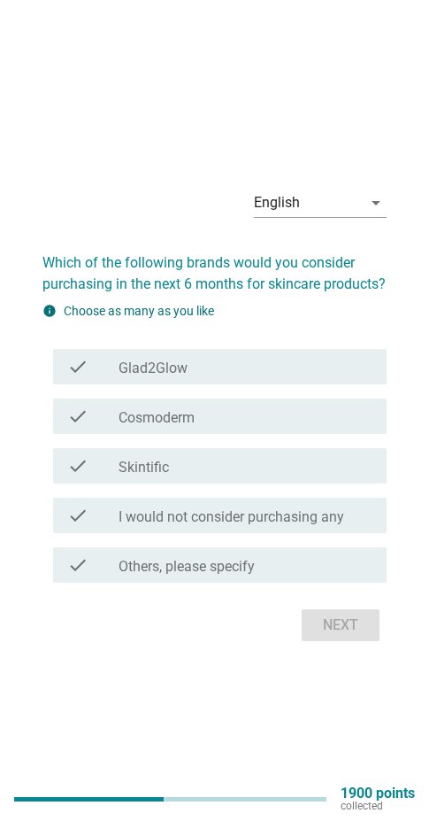
click at [205, 472] on div "check_box_outline_blank Skintific" at bounding box center [246, 465] width 254 height 21
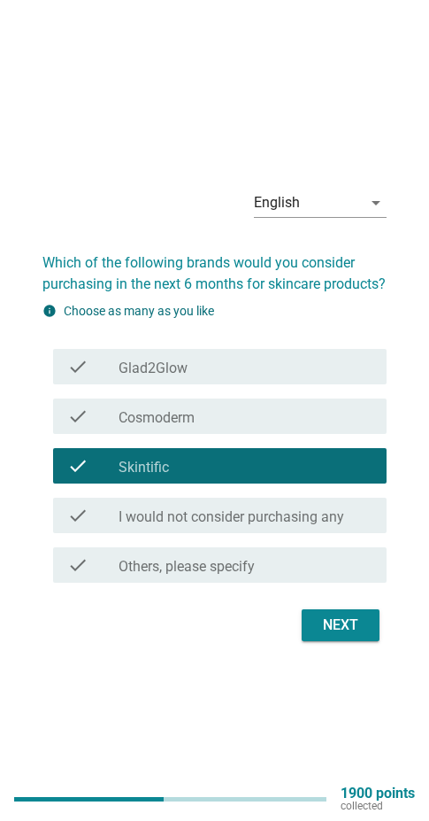
click at [349, 636] on div "Next" at bounding box center [341, 624] width 50 height 21
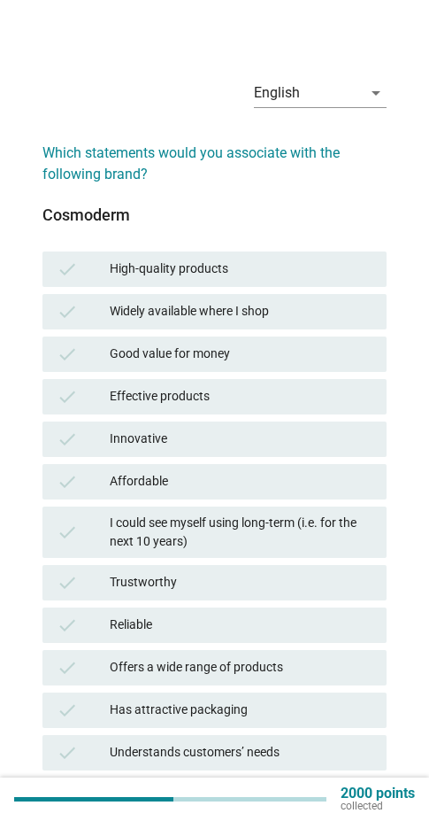
click at [267, 318] on div "Widely available where I shop" at bounding box center [241, 311] width 263 height 21
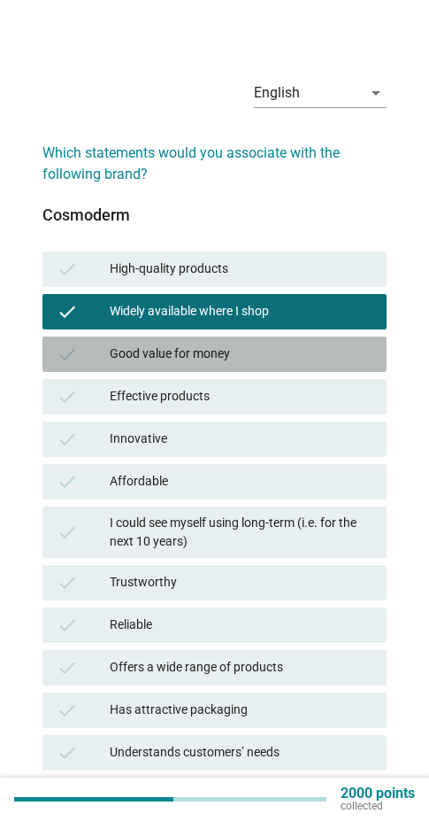
click at [269, 351] on div "Good value for money" at bounding box center [241, 354] width 263 height 21
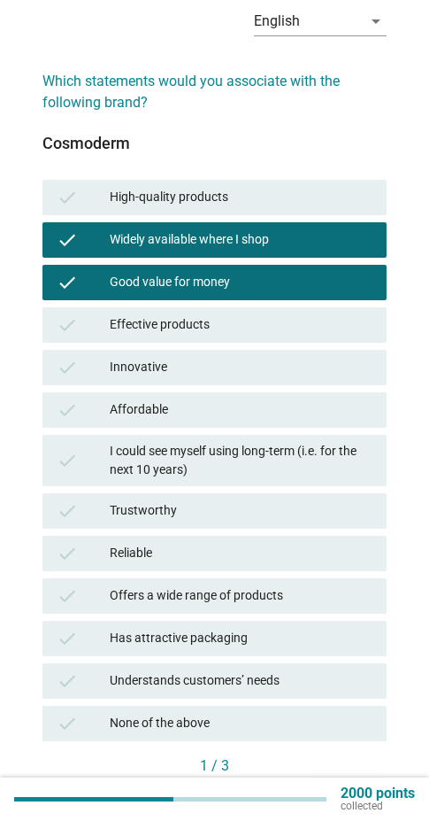
scroll to position [170, 0]
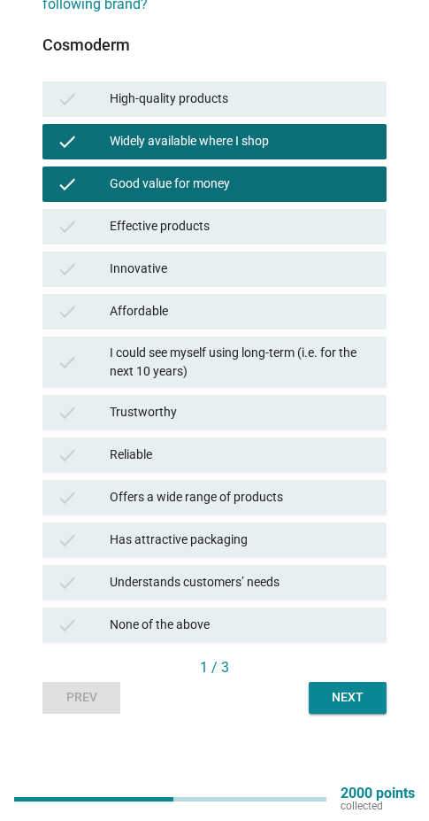
click at [250, 310] on div "Affordable" at bounding box center [241, 311] width 263 height 21
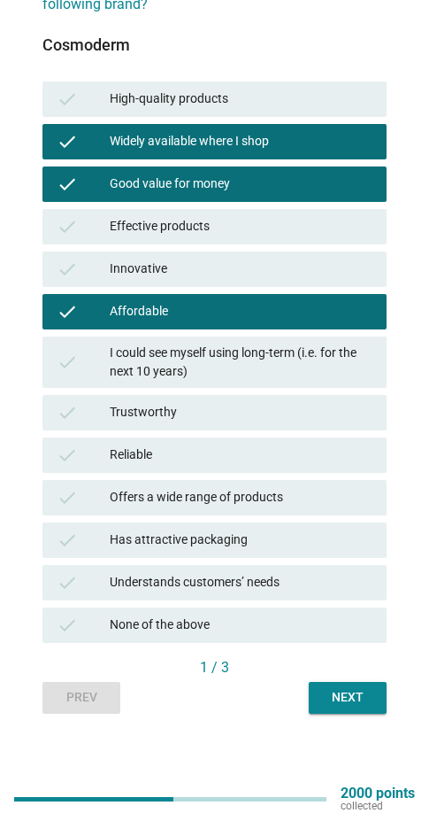
click at [345, 690] on div "Next" at bounding box center [348, 697] width 50 height 19
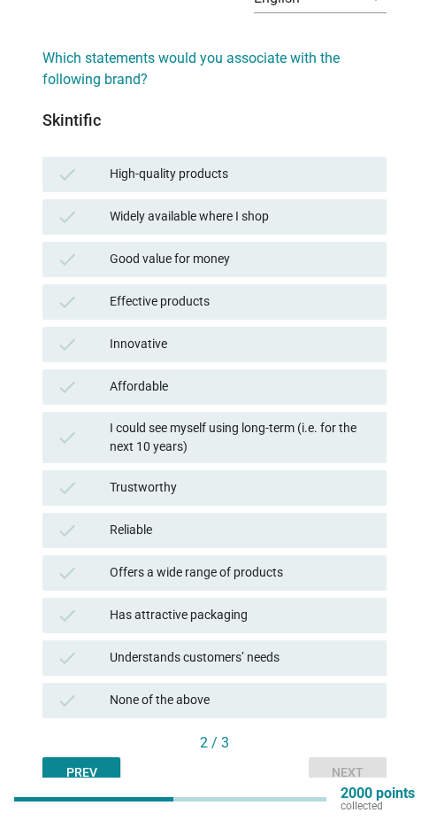
scroll to position [0, 0]
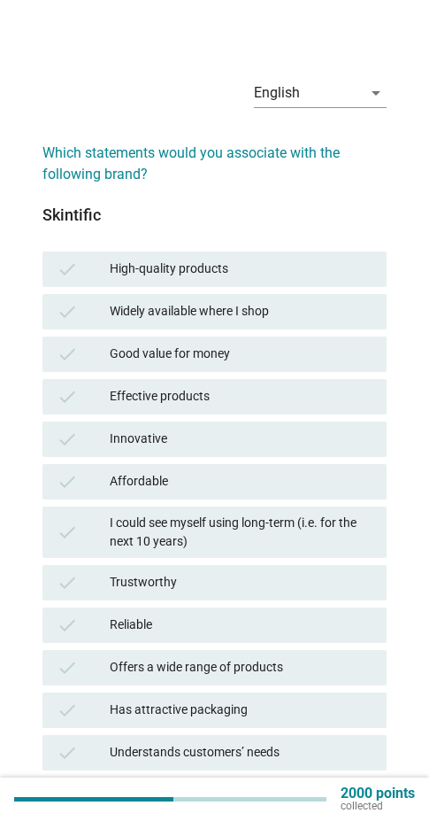
click at [199, 261] on div "High-quality products" at bounding box center [241, 269] width 263 height 21
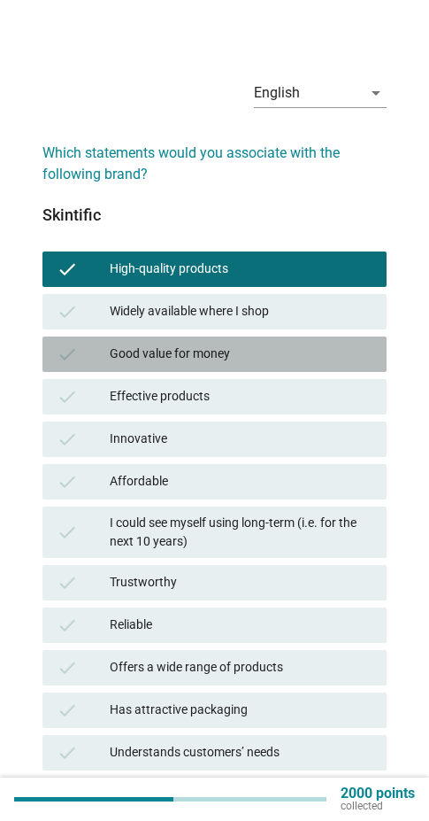
click at [259, 353] on div "Good value for money" at bounding box center [241, 354] width 263 height 21
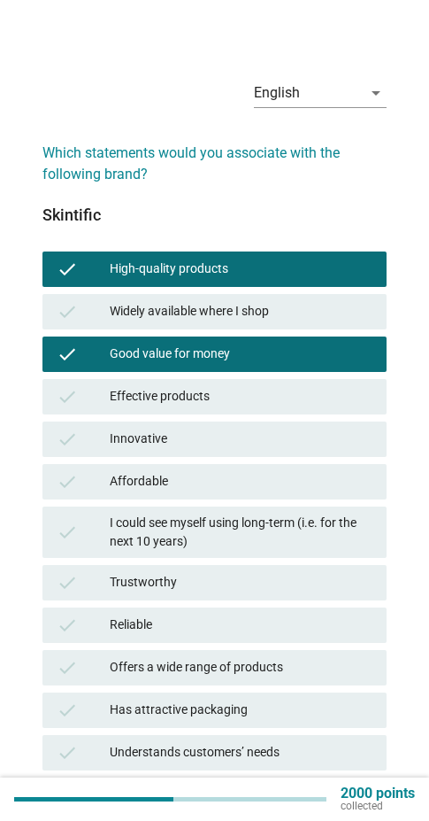
click at [259, 352] on div "Good value for money" at bounding box center [241, 354] width 263 height 21
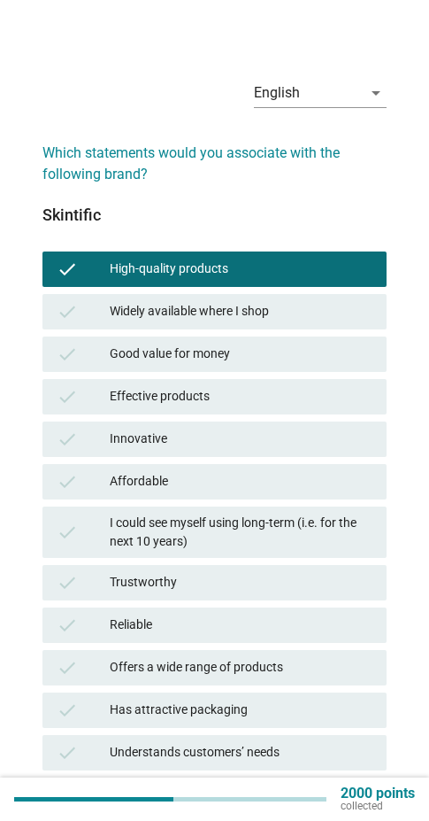
click at [243, 398] on div "Effective products" at bounding box center [241, 396] width 263 height 21
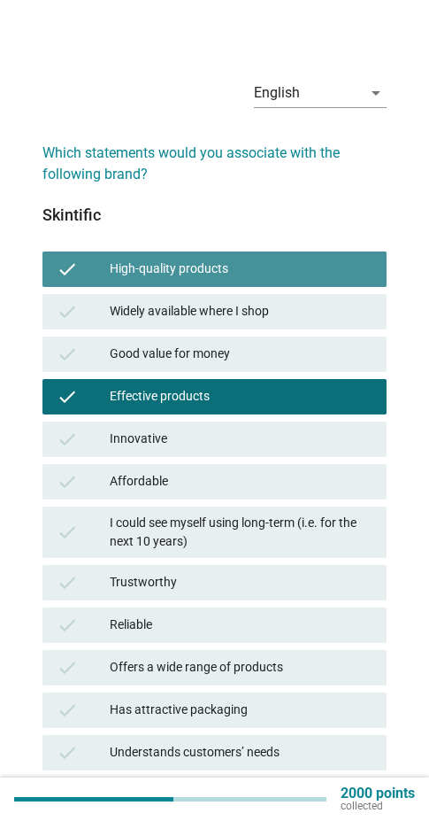
click at [247, 270] on div "High-quality products" at bounding box center [241, 269] width 263 height 21
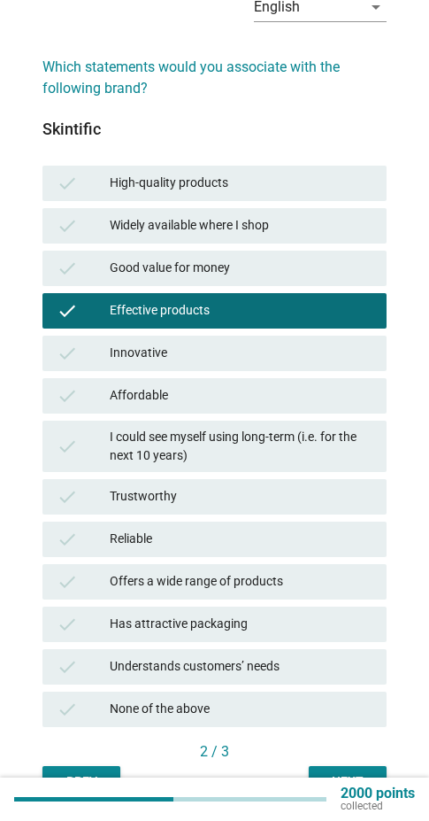
scroll to position [170, 0]
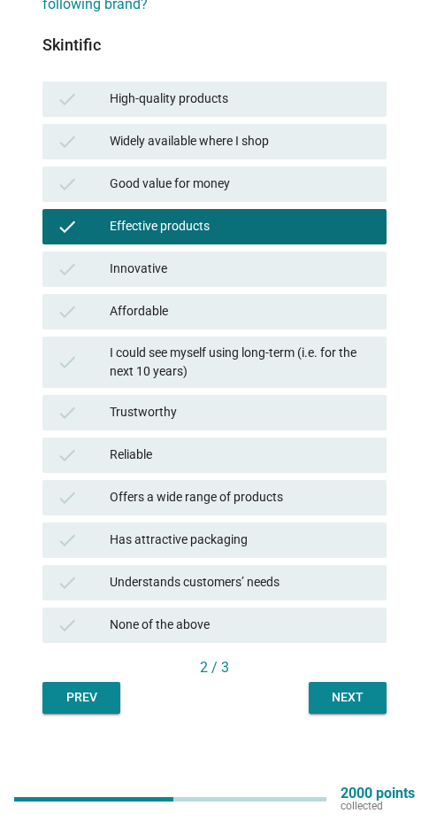
click at [332, 689] on div "Next" at bounding box center [348, 697] width 50 height 19
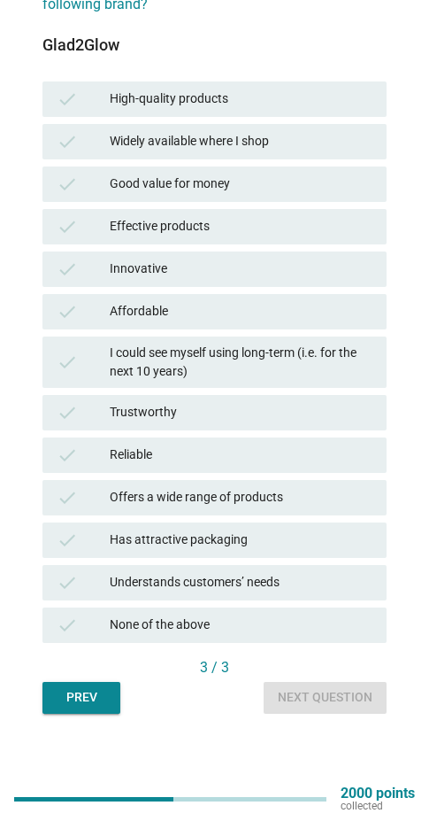
click at [264, 625] on div "None of the above" at bounding box center [241, 624] width 263 height 21
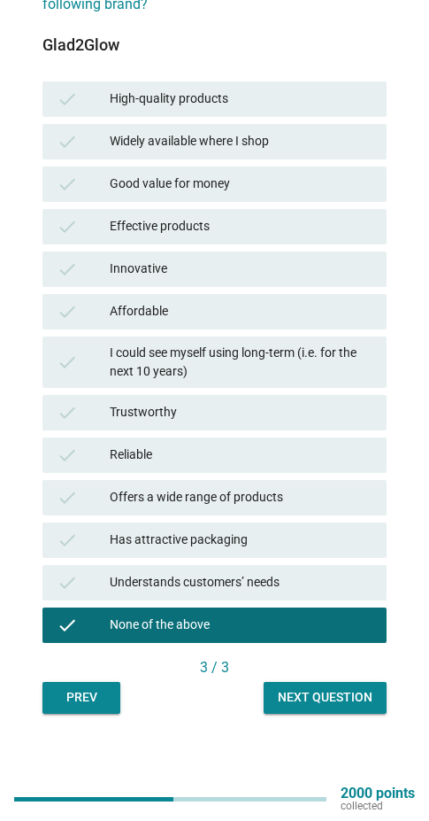
click at [300, 699] on div "Next question" at bounding box center [325, 697] width 95 height 19
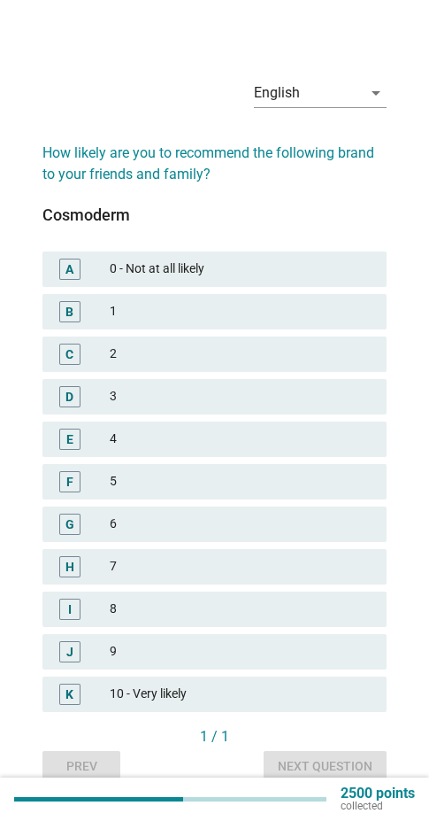
click at [131, 491] on div "5" at bounding box center [241, 481] width 263 height 21
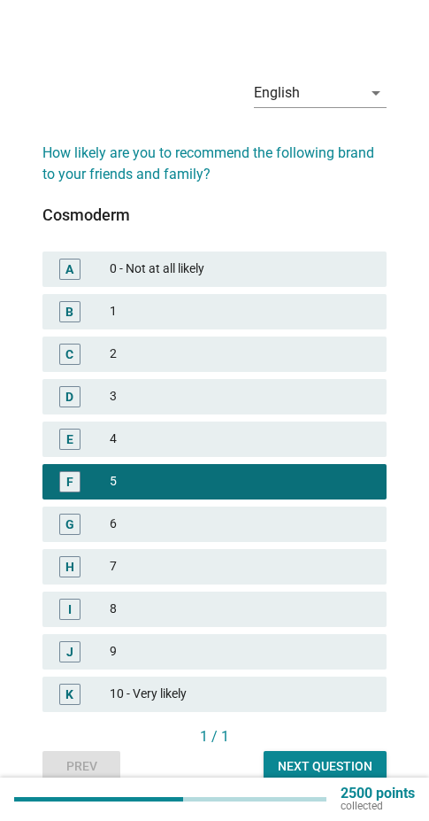
click at [306, 767] on div "Next question" at bounding box center [325, 766] width 95 height 19
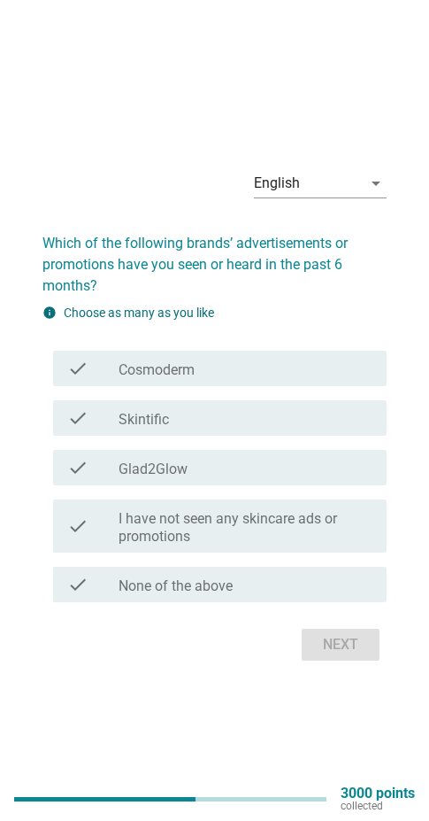
click at [182, 420] on div "check_box_outline_blank Skintific" at bounding box center [246, 417] width 254 height 21
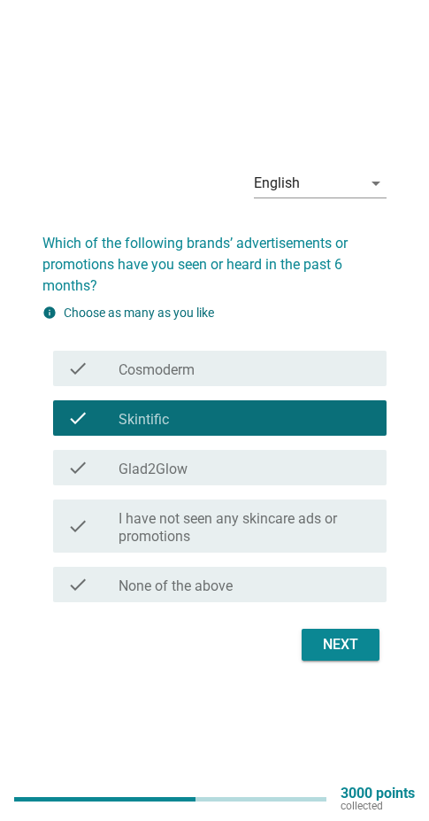
click at [353, 641] on div "Next" at bounding box center [341, 644] width 50 height 21
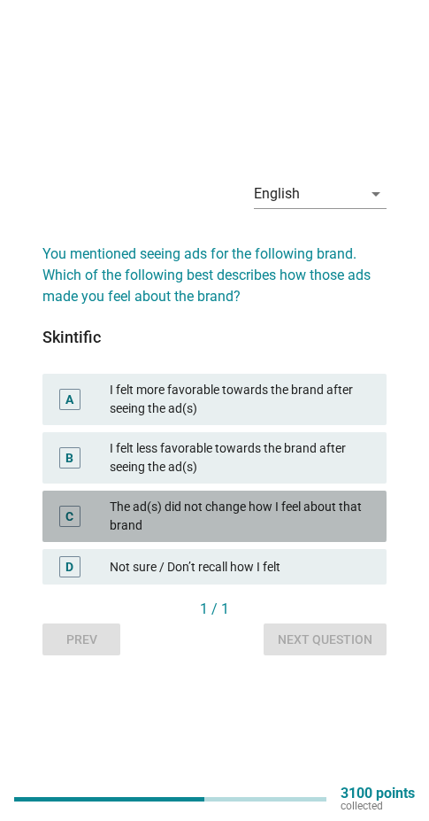
click at [297, 525] on div "The ad(s) did not change how I feel about that brand" at bounding box center [241, 516] width 263 height 37
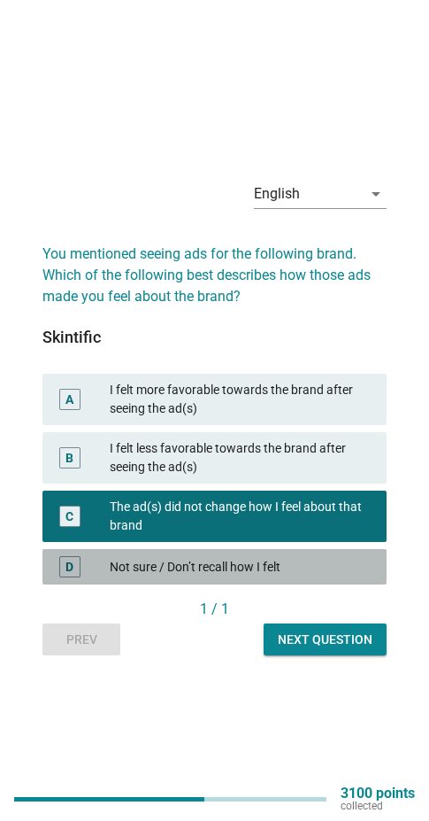
click at [301, 570] on div "Not sure / Don’t recall how I felt" at bounding box center [241, 566] width 263 height 21
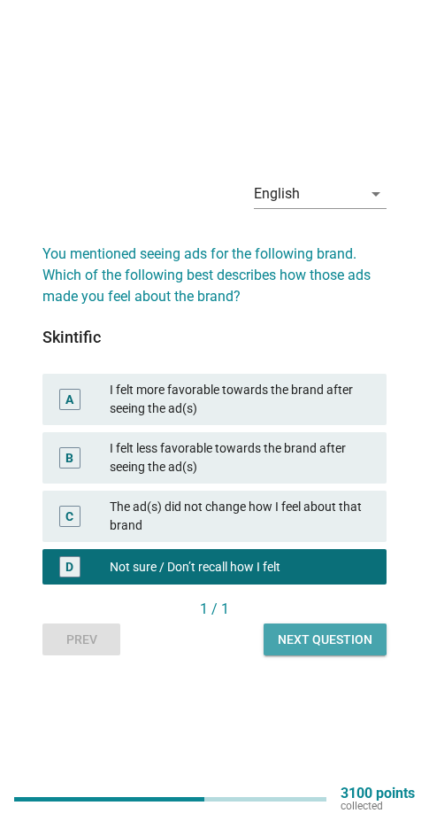
click at [359, 645] on div "Next question" at bounding box center [325, 639] width 95 height 19
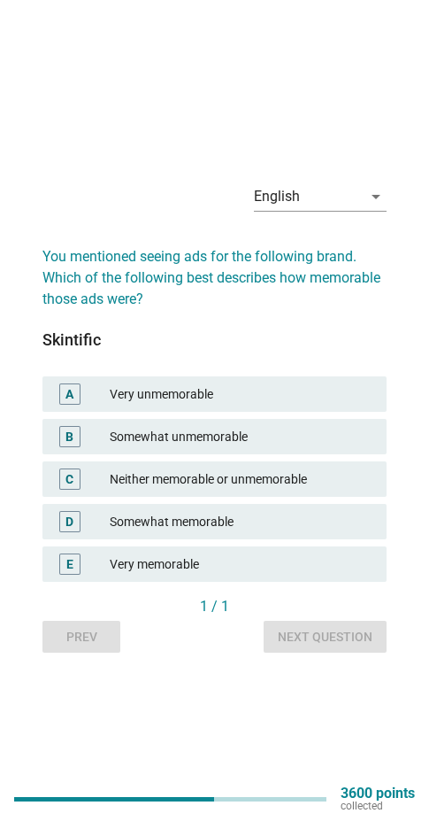
click at [196, 481] on div "Neither memorable or unmemorable" at bounding box center [241, 478] width 263 height 21
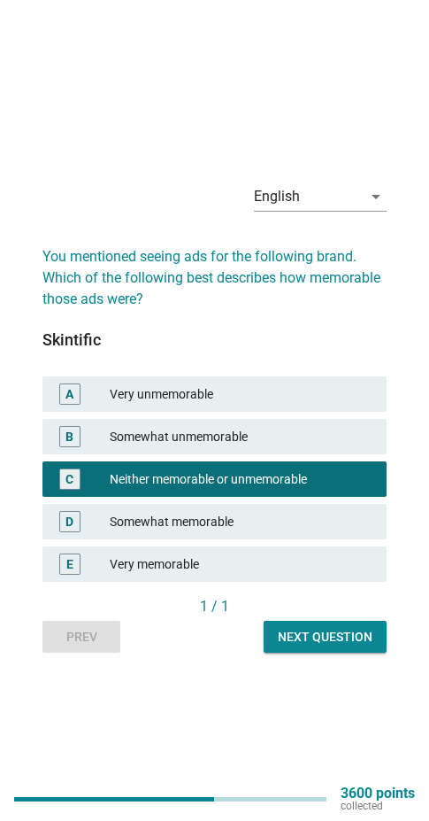
click at [309, 636] on div "Next question" at bounding box center [325, 637] width 95 height 19
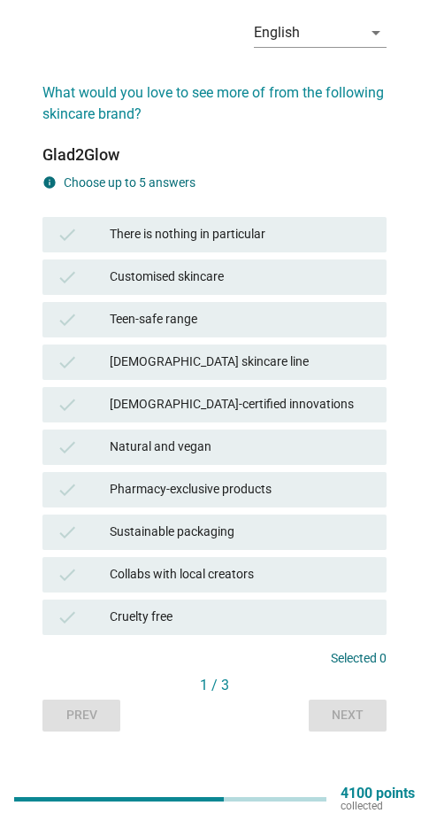
scroll to position [78, 0]
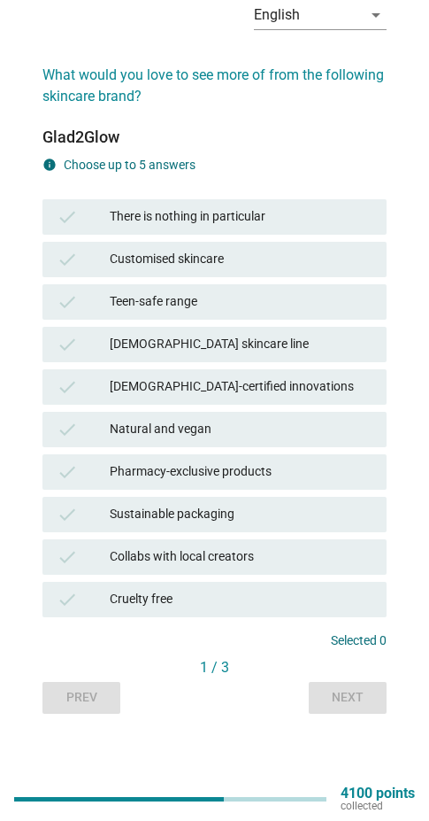
click at [198, 212] on div "There is nothing in particular" at bounding box center [241, 216] width 263 height 21
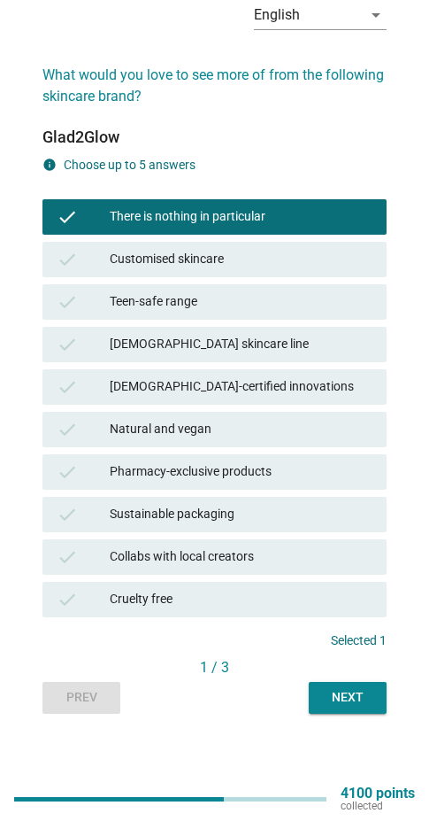
click at [339, 697] on div "Next" at bounding box center [348, 697] width 50 height 19
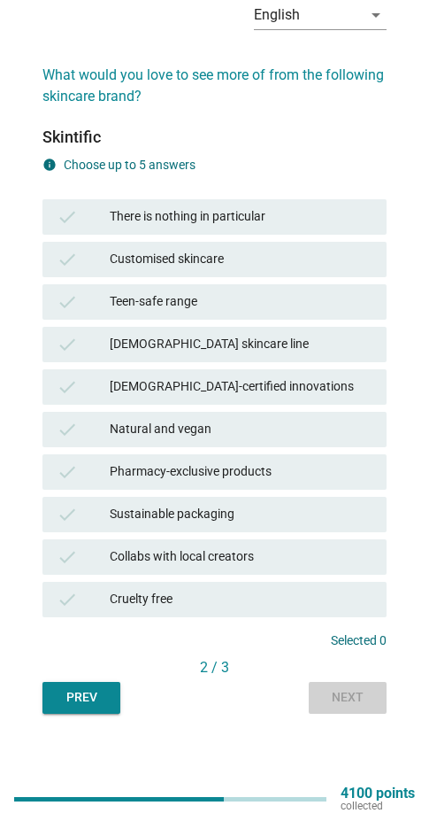
scroll to position [0, 0]
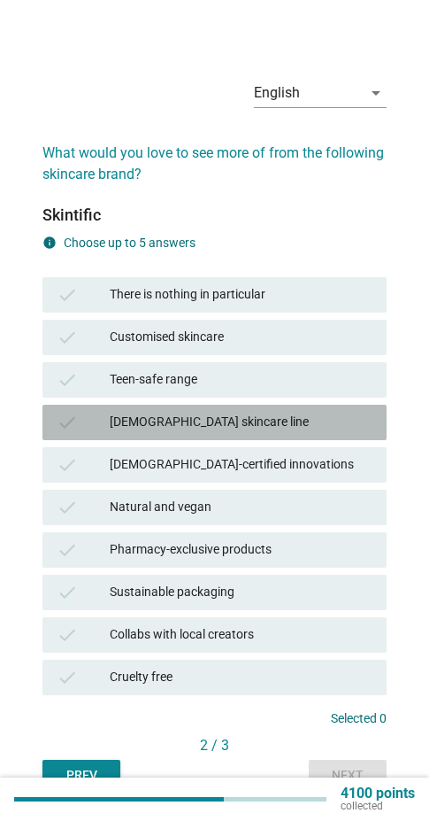
click at [239, 426] on div "[DEMOGRAPHIC_DATA] skincare line" at bounding box center [241, 422] width 263 height 21
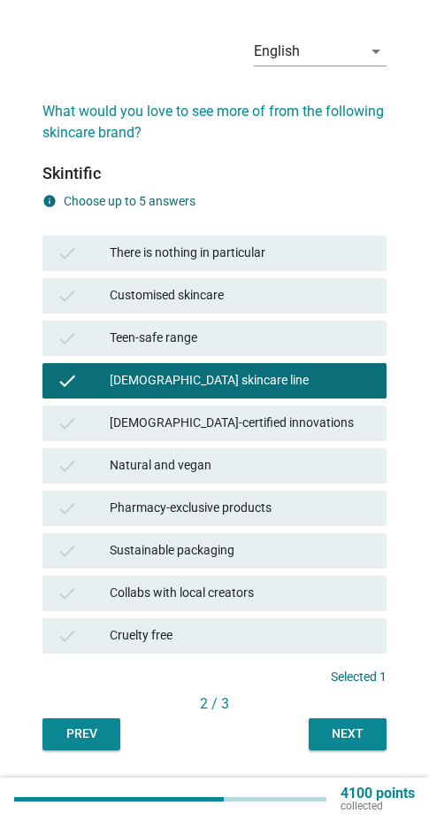
scroll to position [78, 0]
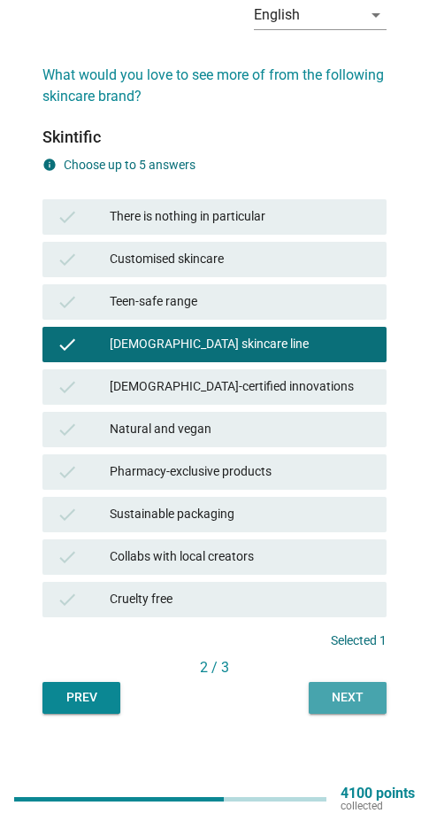
click at [346, 687] on button "Next" at bounding box center [348, 698] width 78 height 32
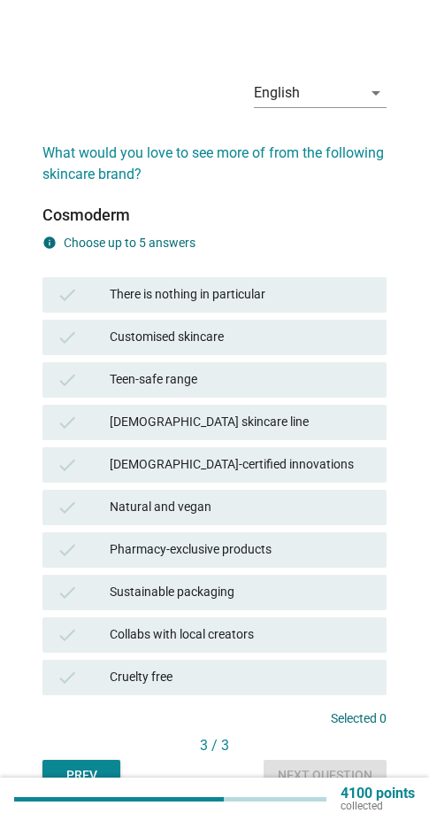
click at [227, 420] on div "[DEMOGRAPHIC_DATA] skincare line" at bounding box center [241, 422] width 263 height 21
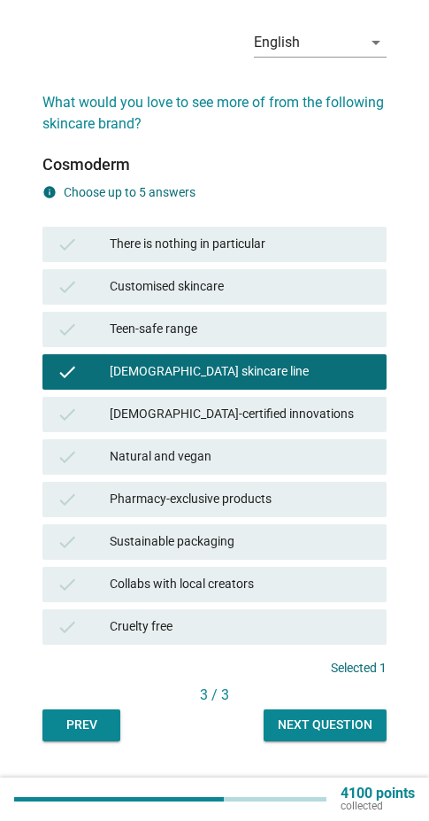
scroll to position [78, 0]
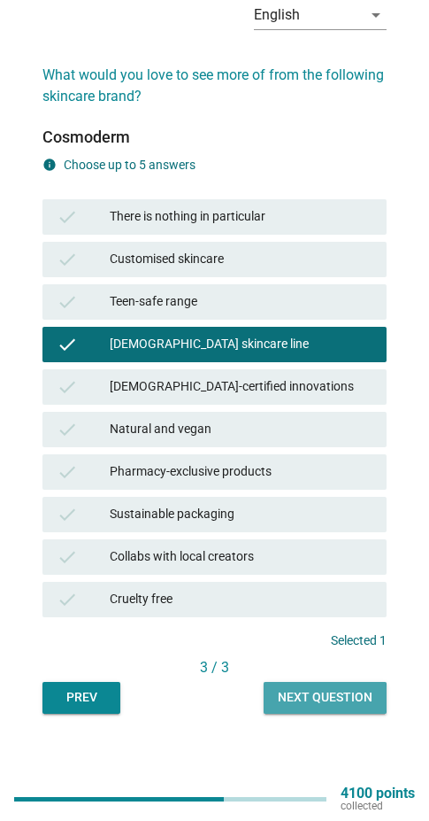
click at [298, 686] on button "Next question" at bounding box center [325, 698] width 123 height 32
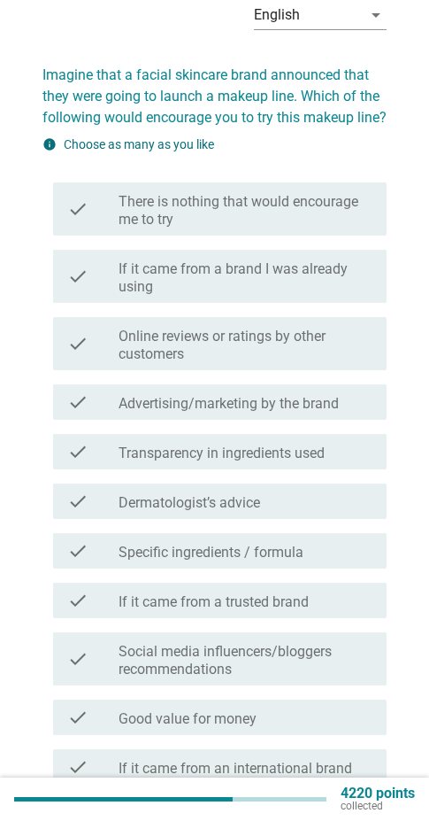
scroll to position [0, 0]
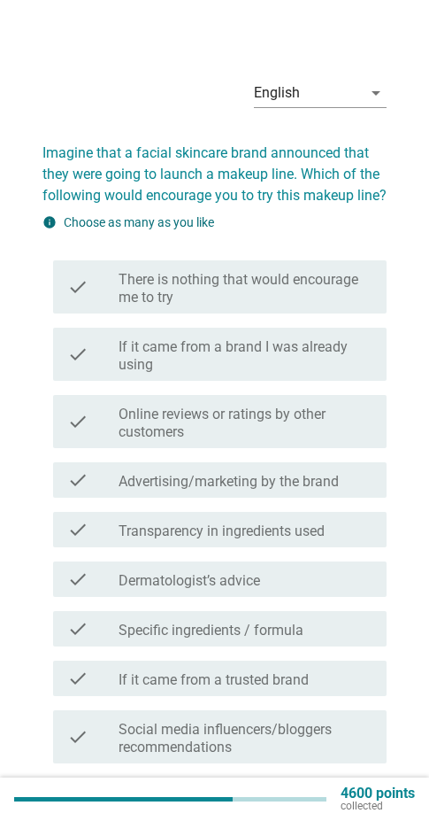
click at [205, 292] on label "There is nothing that would encourage me to try" at bounding box center [246, 288] width 254 height 35
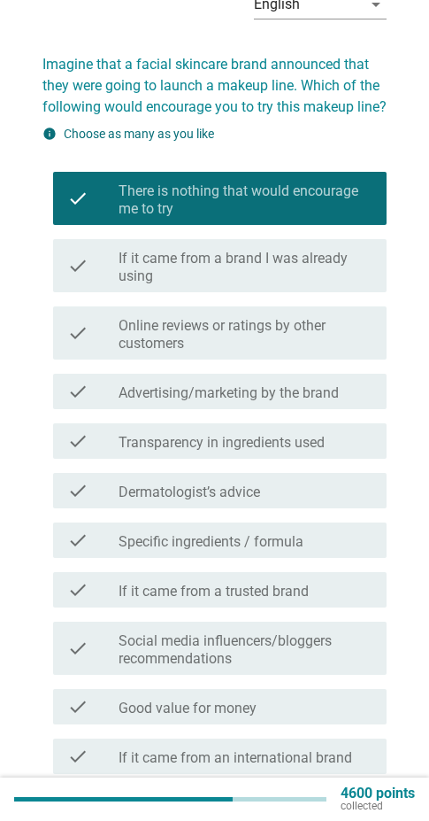
scroll to position [177, 0]
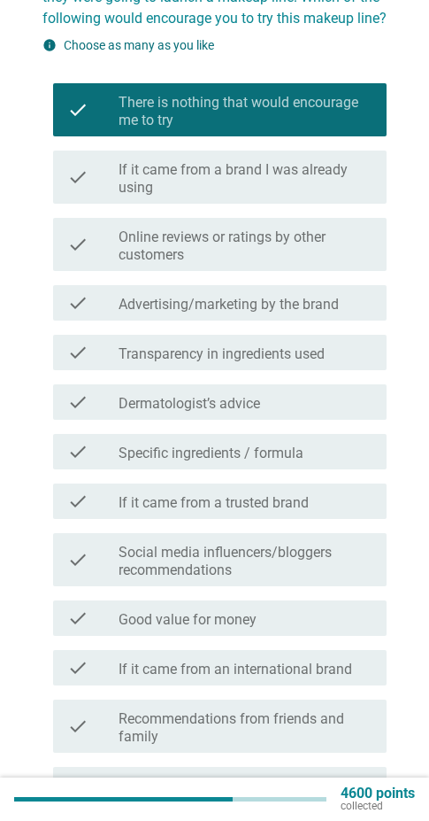
click at [217, 167] on label "If it came from a brand I was already using" at bounding box center [246, 178] width 254 height 35
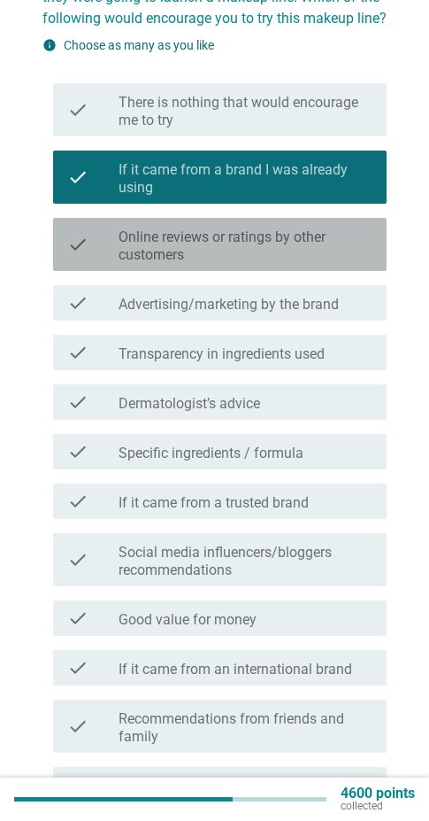
click at [215, 228] on label "Online reviews or ratings by other customers" at bounding box center [246, 245] width 254 height 35
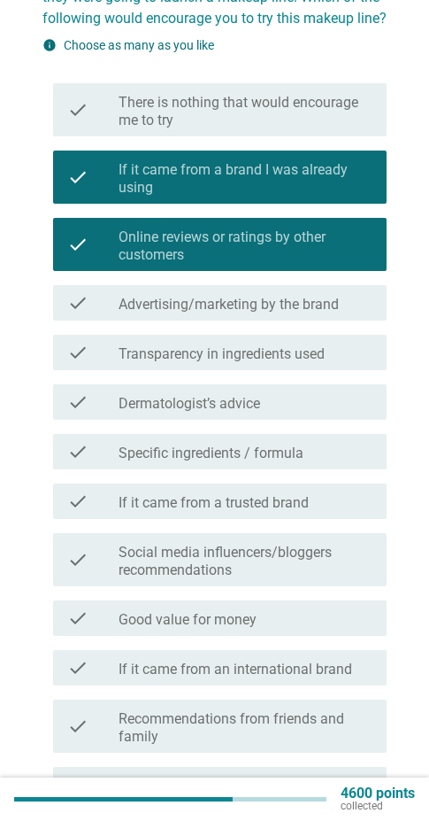
click at [211, 182] on label "If it came from a brand I was already using" at bounding box center [246, 178] width 254 height 35
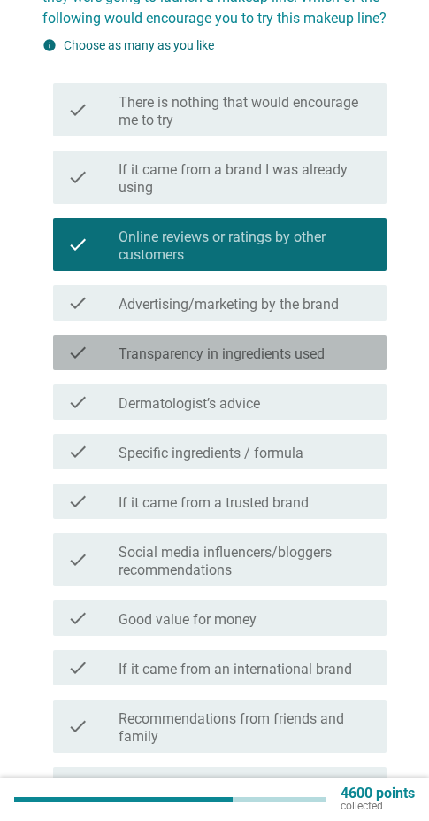
click at [293, 355] on label "Transparency in ingredients used" at bounding box center [222, 354] width 206 height 18
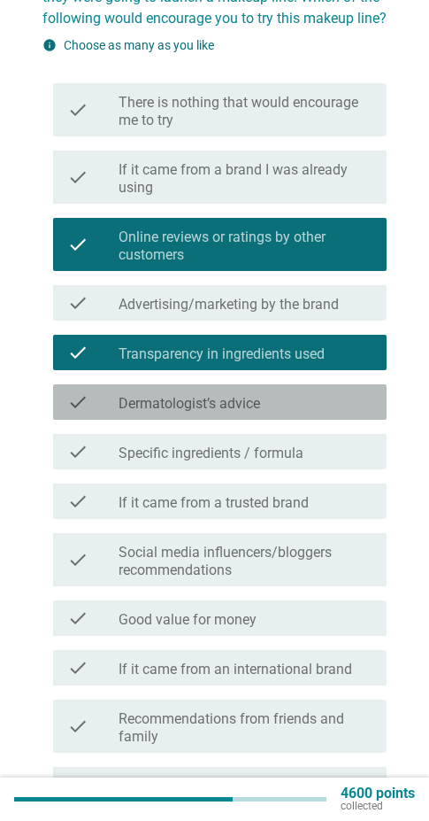
click at [271, 404] on div "check_box_outline_blank Dermatologist’s advice" at bounding box center [246, 401] width 254 height 21
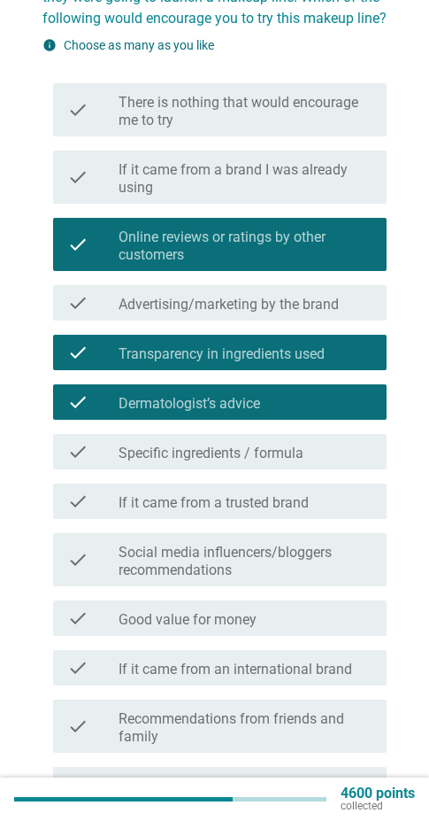
click at [264, 445] on label "Specific ingredients / formula" at bounding box center [211, 453] width 185 height 18
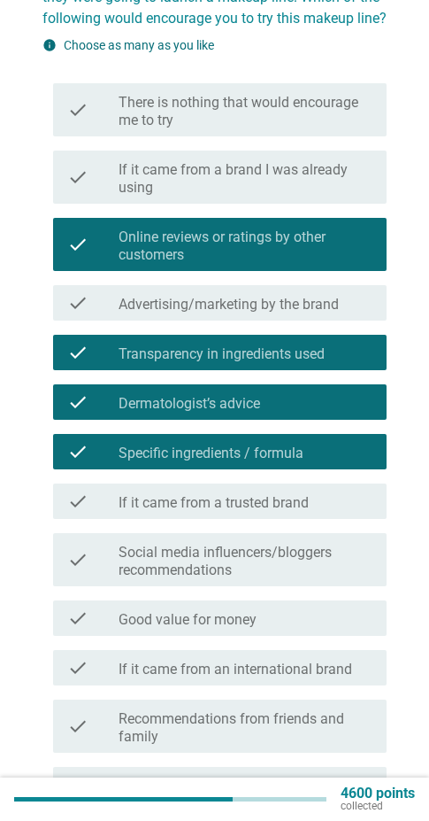
click at [256, 405] on label "Dermatologist’s advice" at bounding box center [190, 404] width 142 height 18
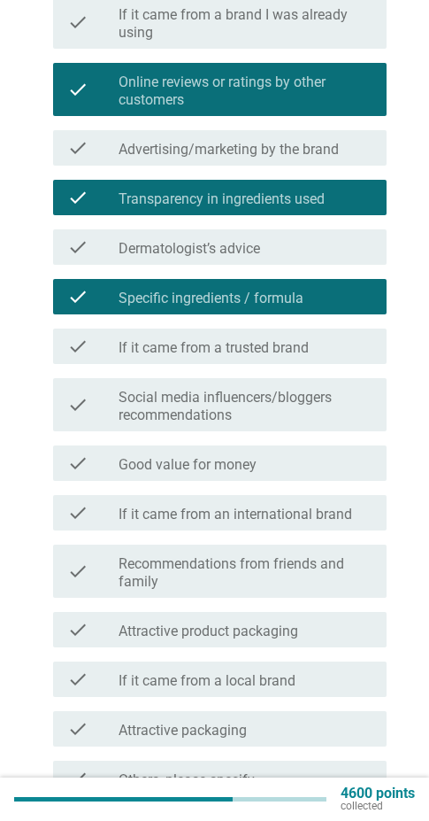
scroll to position [478, 0]
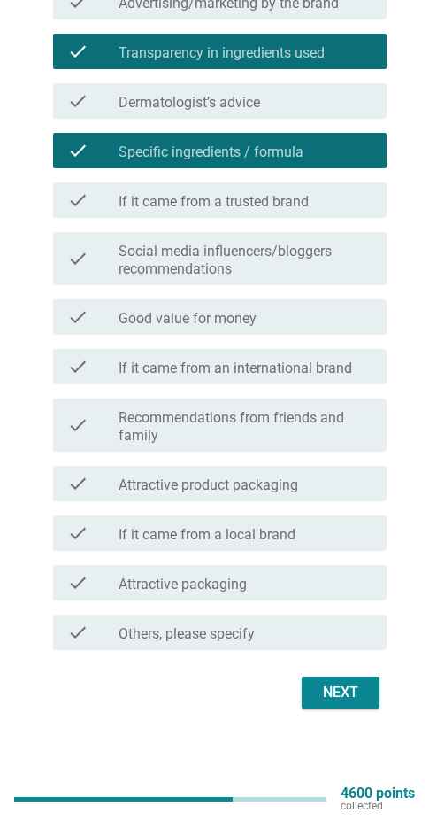
click at [243, 197] on label "If it came from a trusted brand" at bounding box center [214, 202] width 190 height 18
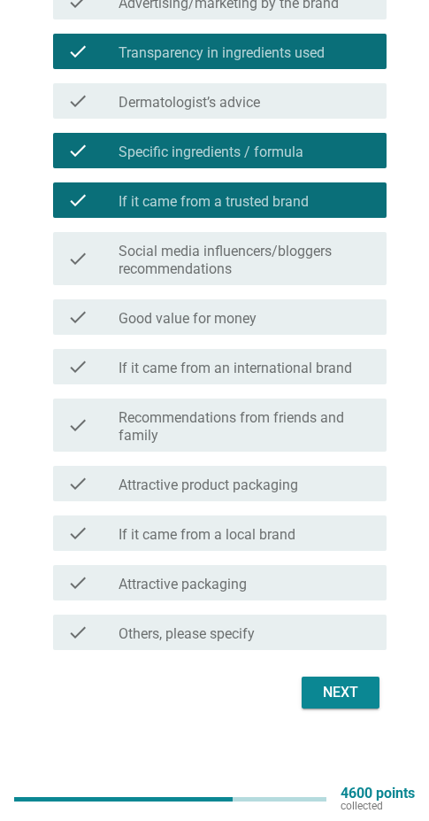
click at [245, 312] on label "Good value for money" at bounding box center [188, 319] width 138 height 18
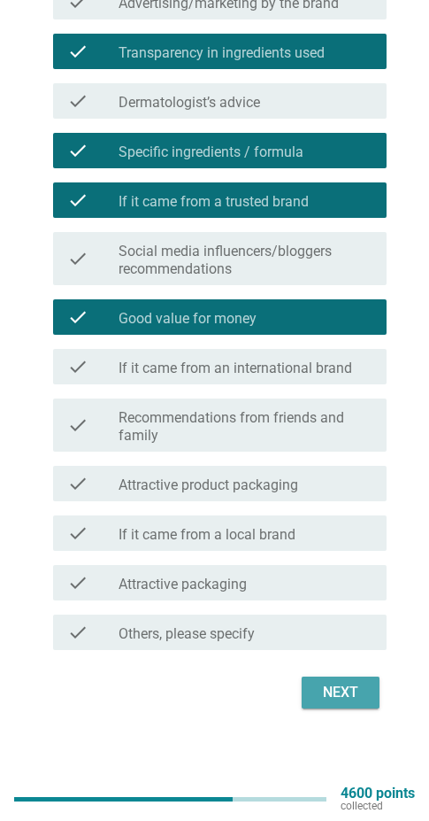
click at [328, 685] on div "Next" at bounding box center [341, 692] width 50 height 21
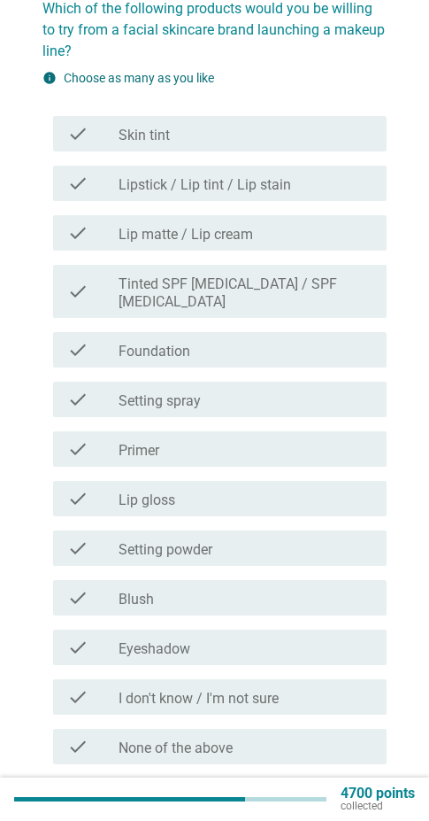
scroll to position [241, 0]
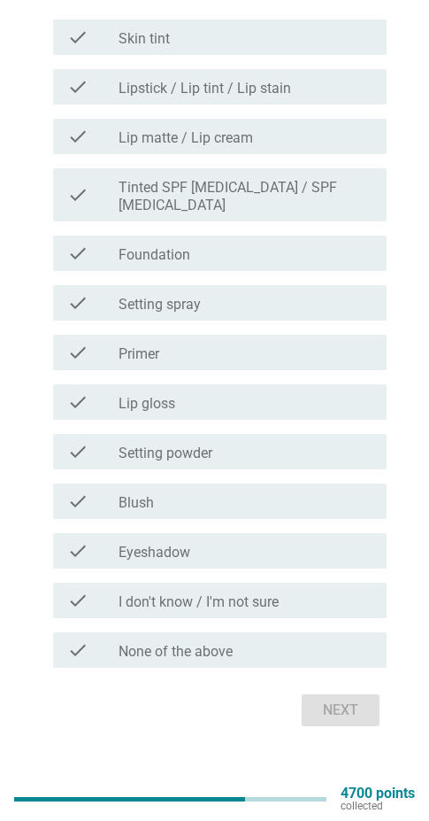
click at [267, 639] on div "check_box_outline_blank None of the above" at bounding box center [246, 649] width 254 height 21
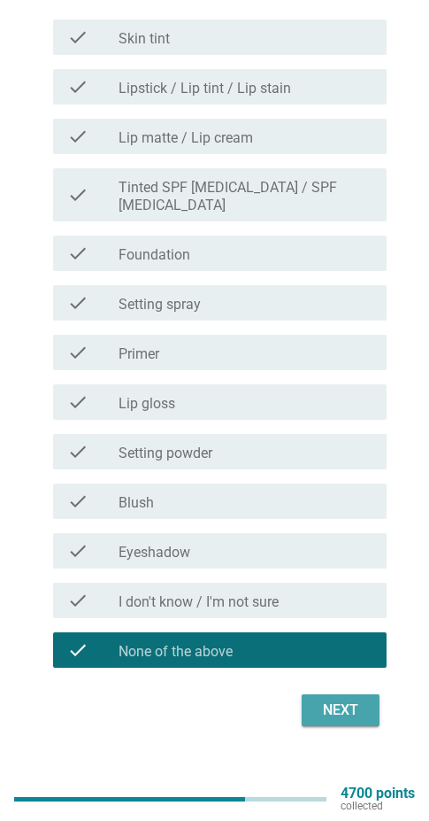
click at [347, 699] on div "Next" at bounding box center [341, 709] width 50 height 21
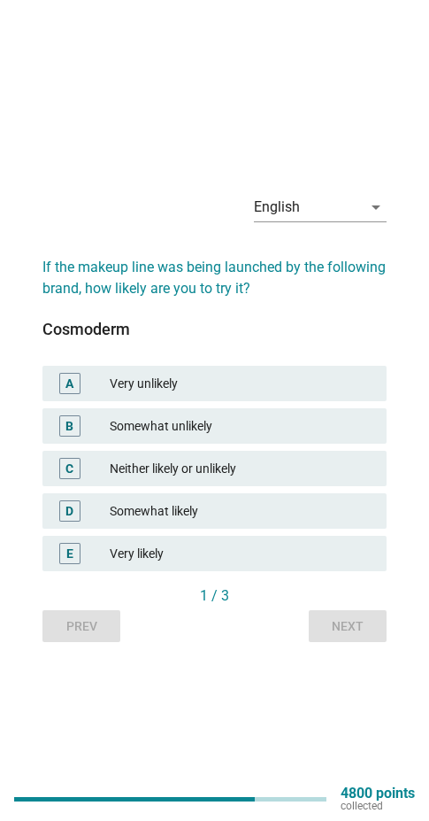
click at [236, 428] on div "Somewhat unlikely" at bounding box center [241, 425] width 263 height 21
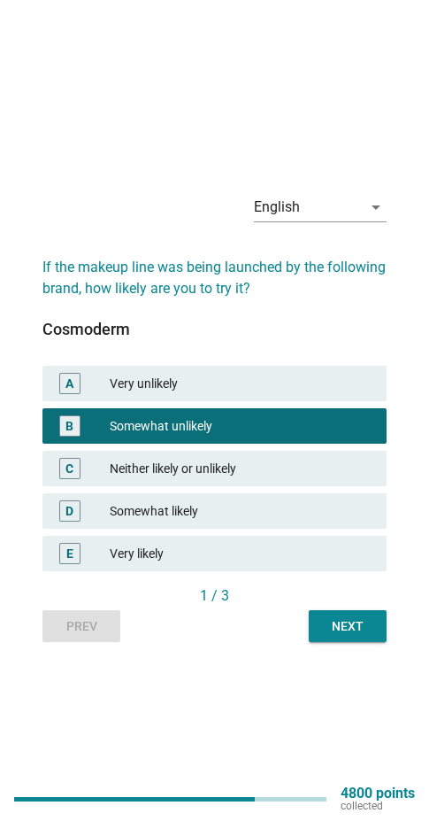
click at [228, 478] on div "C Neither likely or unlikely" at bounding box center [215, 468] width 344 height 35
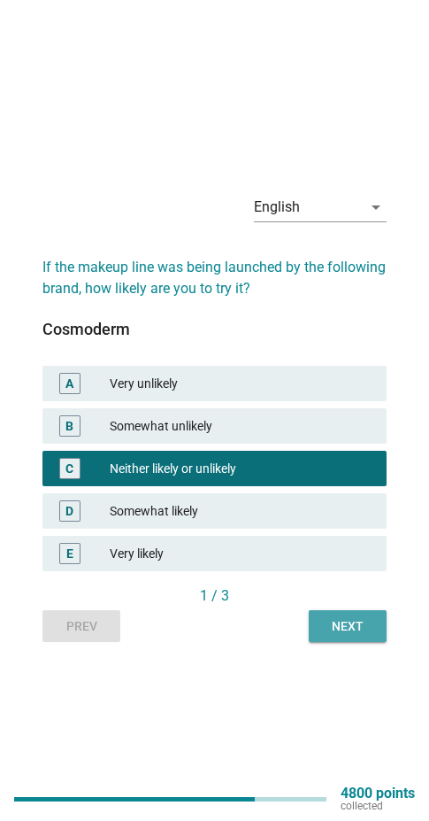
click at [356, 639] on button "Next" at bounding box center [348, 626] width 78 height 32
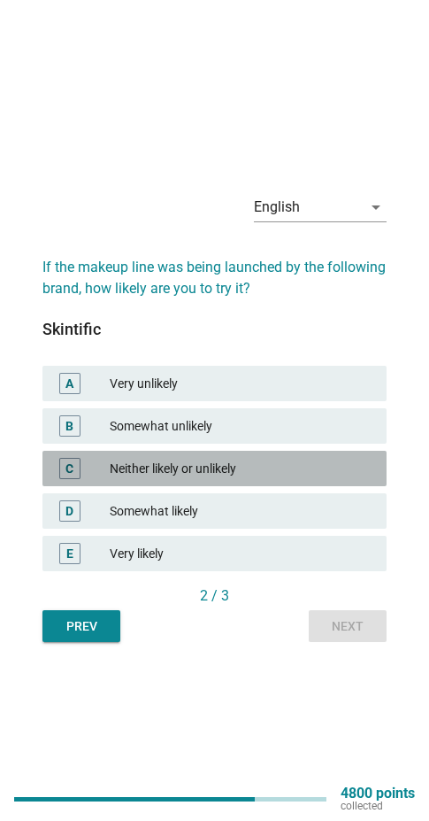
drag, startPoint x: 265, startPoint y: 468, endPoint x: 361, endPoint y: 608, distance: 170.0
click at [263, 468] on div "Neither likely or unlikely" at bounding box center [241, 468] width 263 height 21
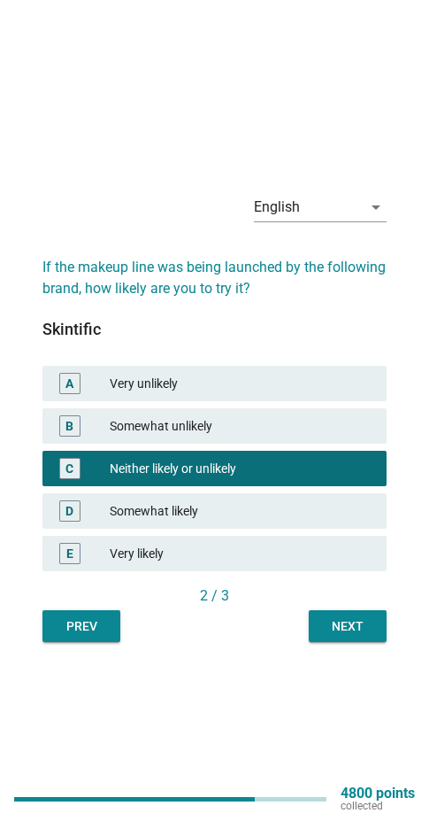
click at [364, 628] on div "Next" at bounding box center [348, 626] width 50 height 19
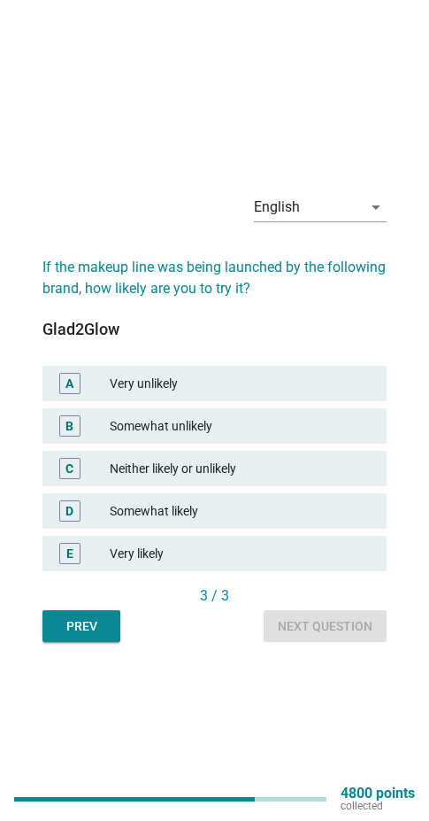
click at [252, 476] on div "Neither likely or unlikely" at bounding box center [241, 468] width 263 height 21
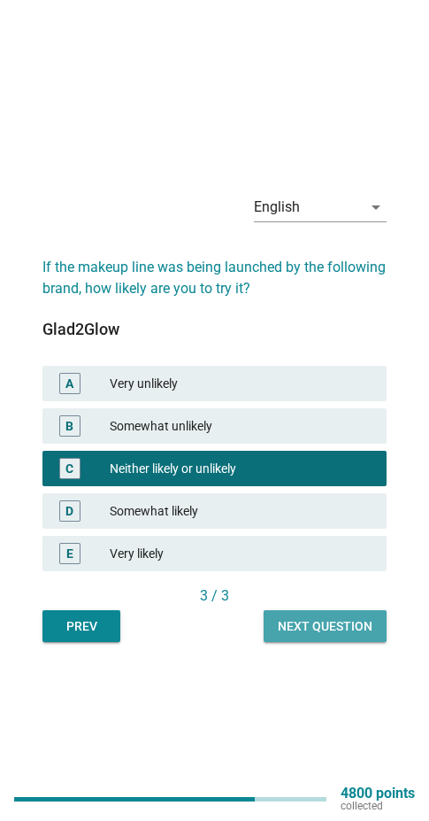
click at [319, 621] on div "Next question" at bounding box center [325, 626] width 95 height 19
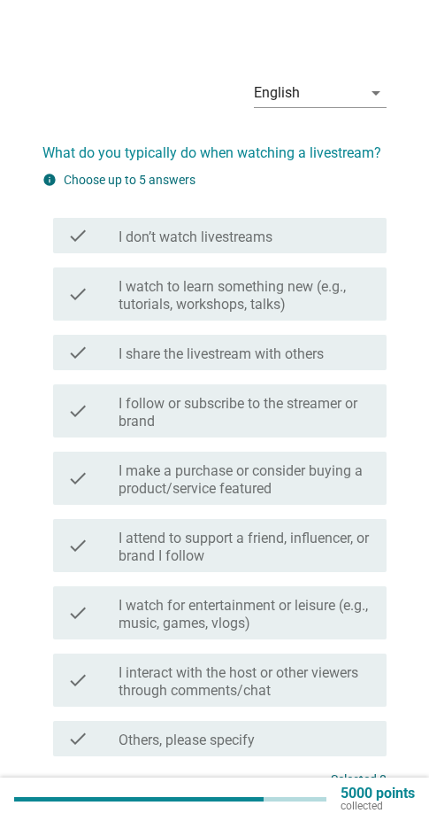
click at [232, 246] on div "check check_box_outline_blank I don’t watch livestreams" at bounding box center [220, 235] width 334 height 35
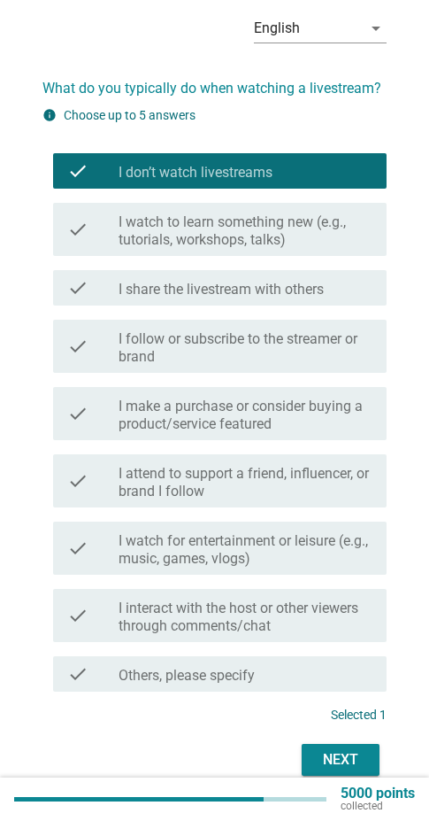
scroll to position [132, 0]
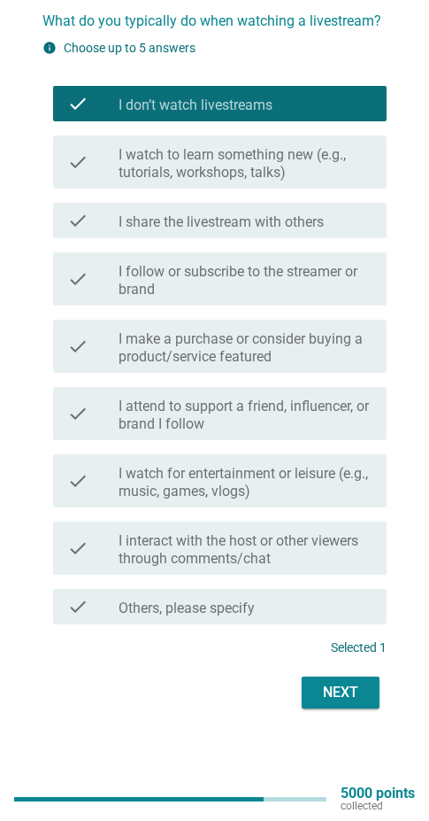
click at [326, 693] on div "Next" at bounding box center [341, 692] width 50 height 21
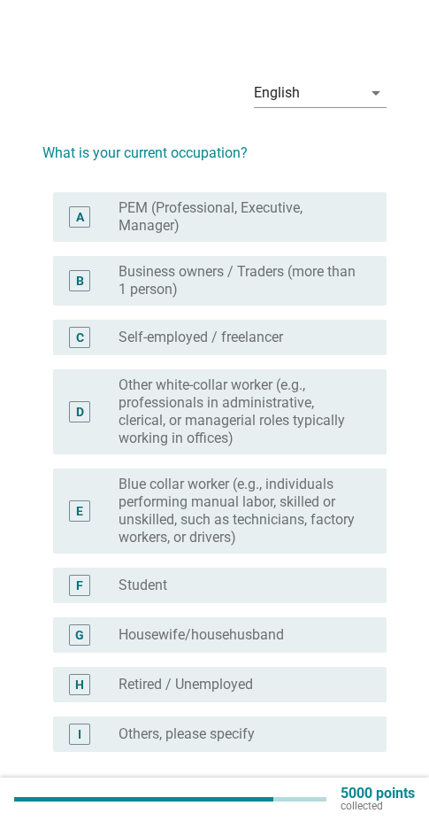
click at [228, 228] on label "PEM (Professional, Executive, Manager)" at bounding box center [239, 216] width 240 height 35
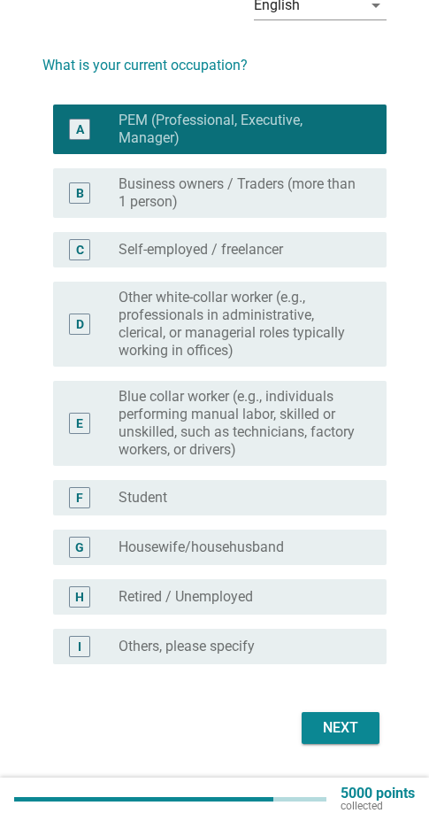
scroll to position [123, 0]
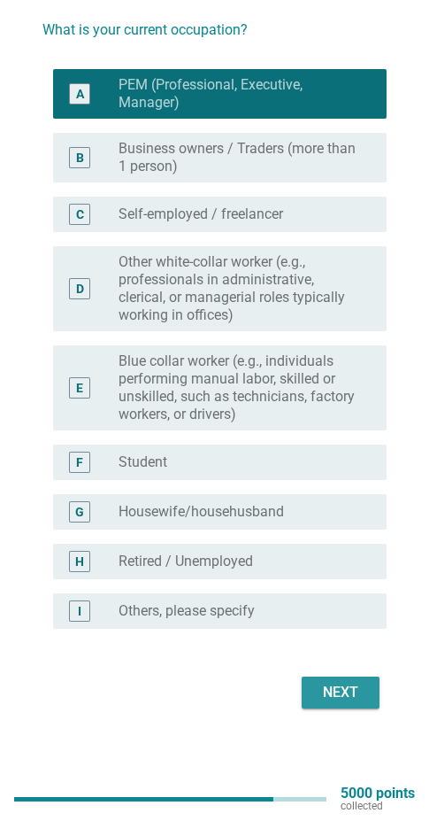
click at [364, 685] on button "Next" at bounding box center [341, 692] width 78 height 32
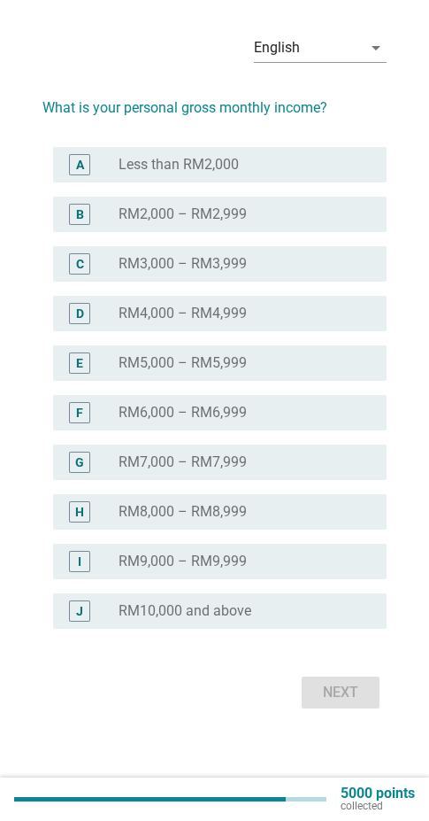
scroll to position [0, 0]
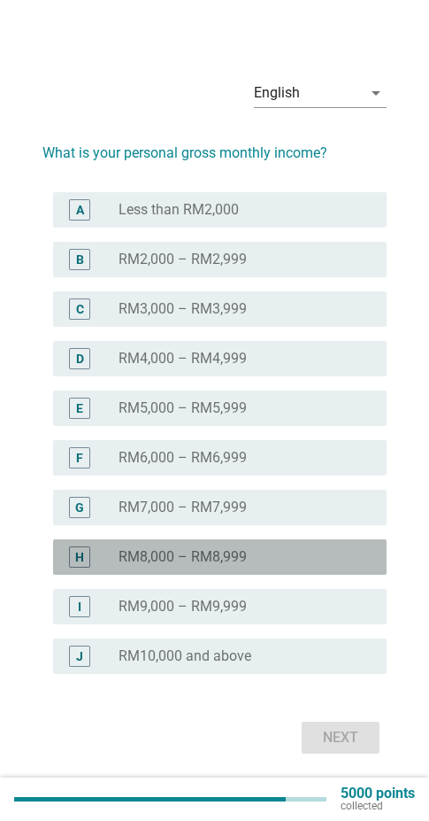
click at [280, 568] on div "H radio_button_unchecked RM8,000 – RM8,999" at bounding box center [220, 556] width 334 height 35
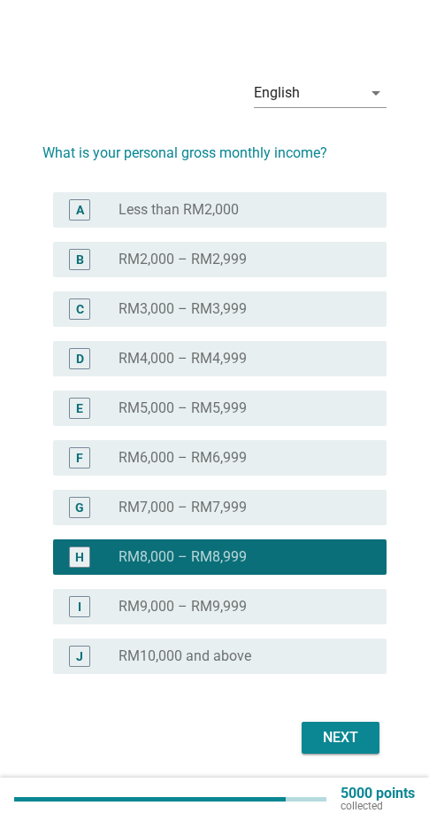
click at [341, 725] on button "Next" at bounding box center [341, 738] width 78 height 32
